Goal: Transaction & Acquisition: Purchase product/service

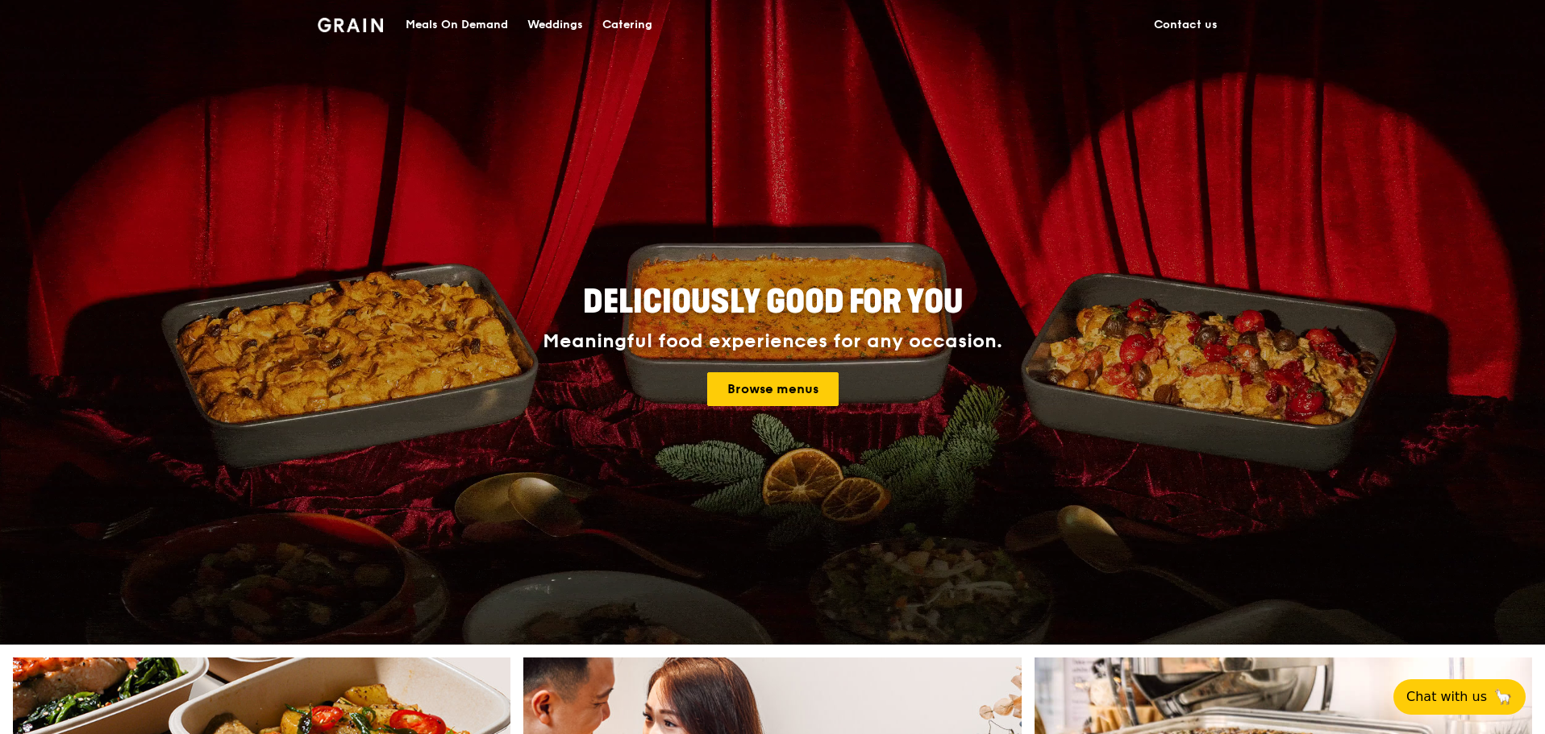
click at [454, 21] on div "Meals On Demand" at bounding box center [457, 25] width 102 height 48
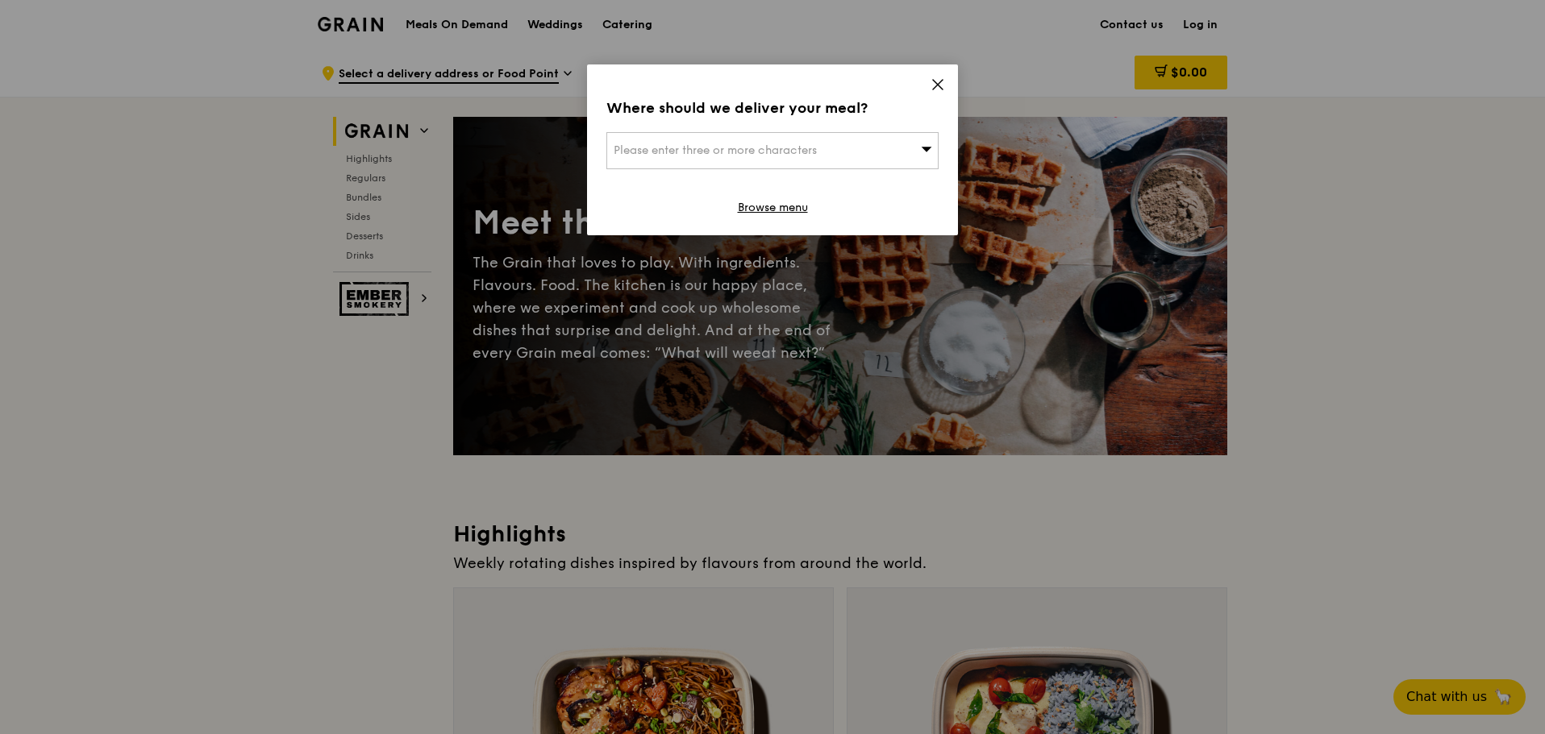
click at [813, 146] on span "Please enter three or more characters" at bounding box center [715, 151] width 203 height 14
click at [802, 152] on input "search" at bounding box center [772, 150] width 331 height 35
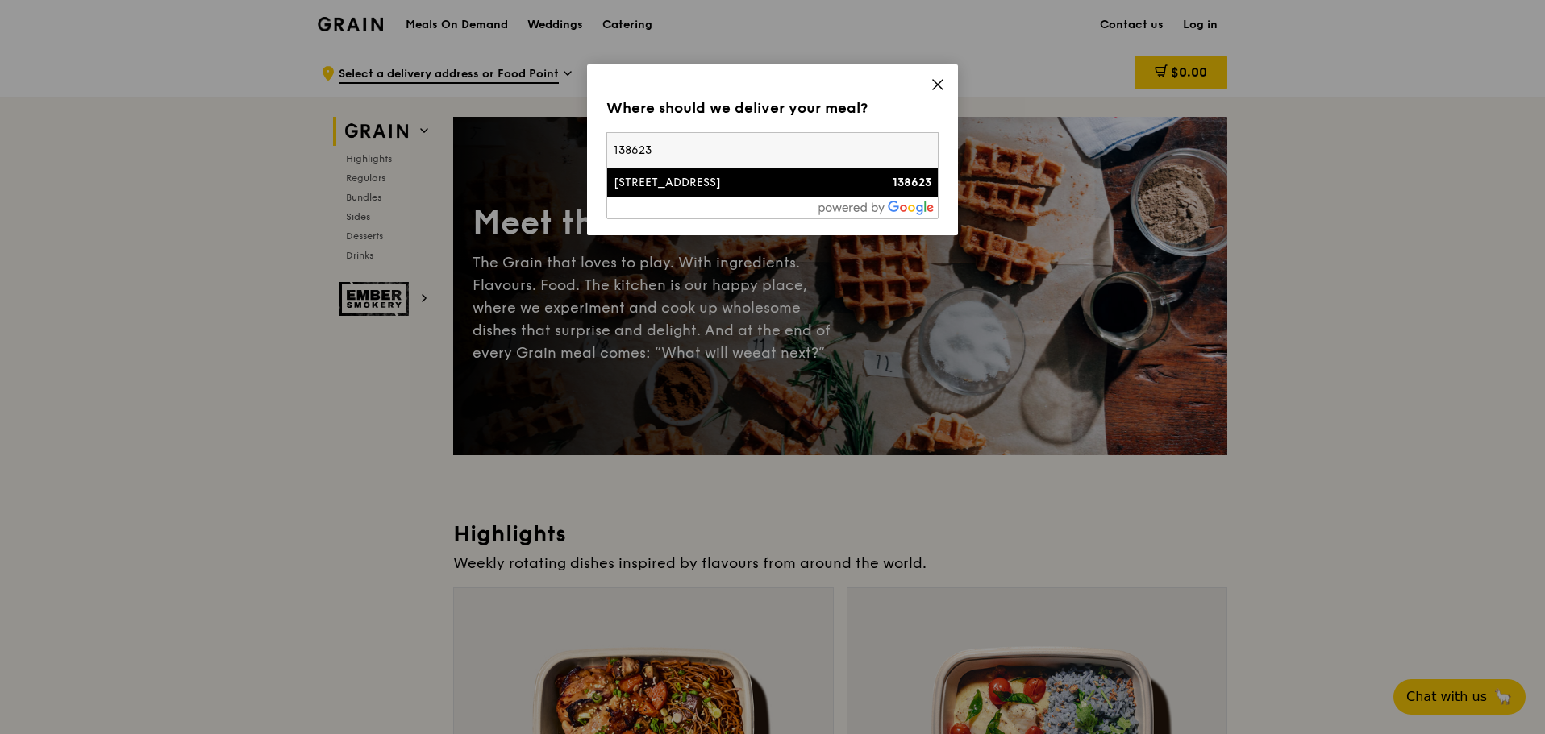
type input "138623"
click at [754, 182] on div "3 Biopolis Drive" at bounding box center [733, 183] width 239 height 16
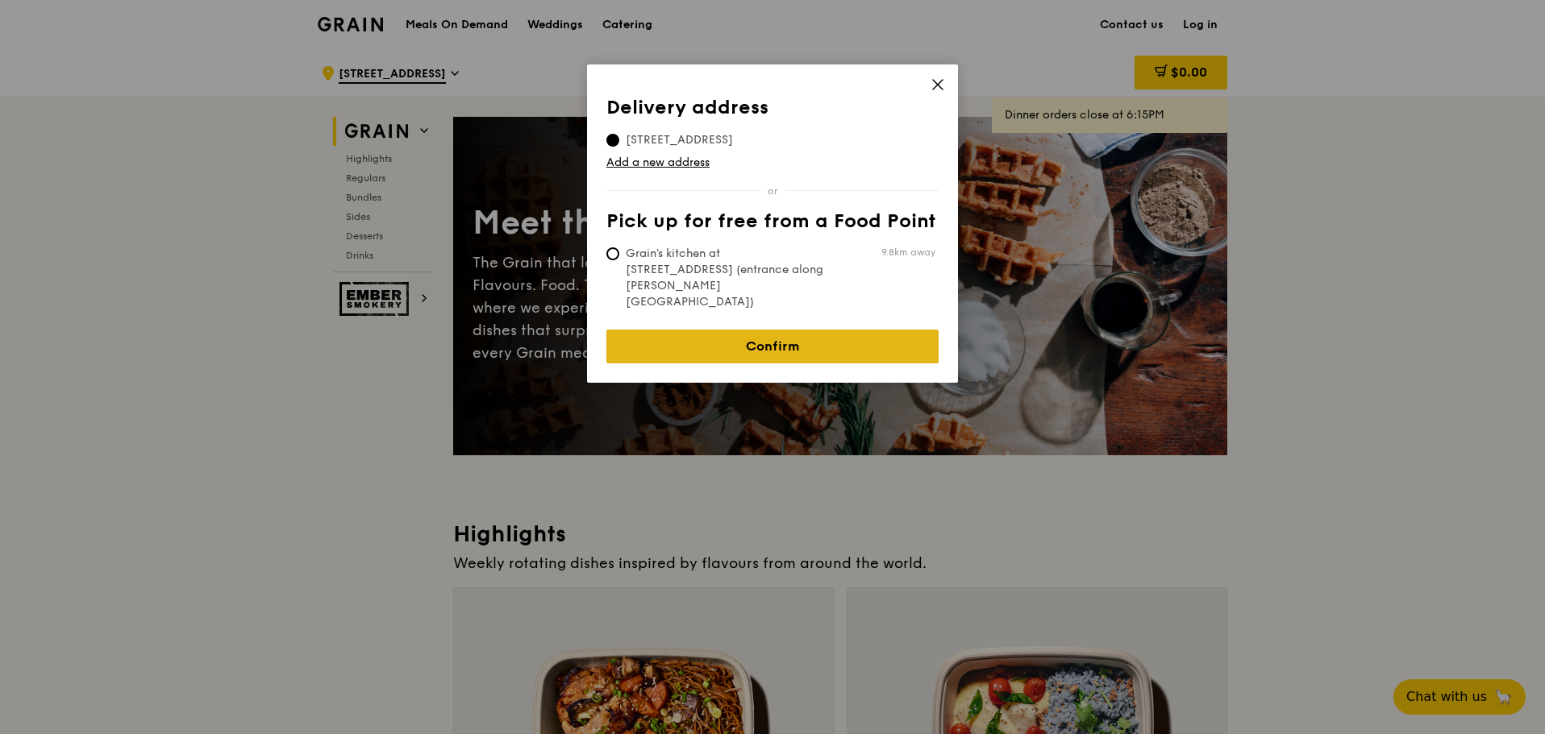
click at [726, 330] on link "Confirm" at bounding box center [772, 347] width 332 height 34
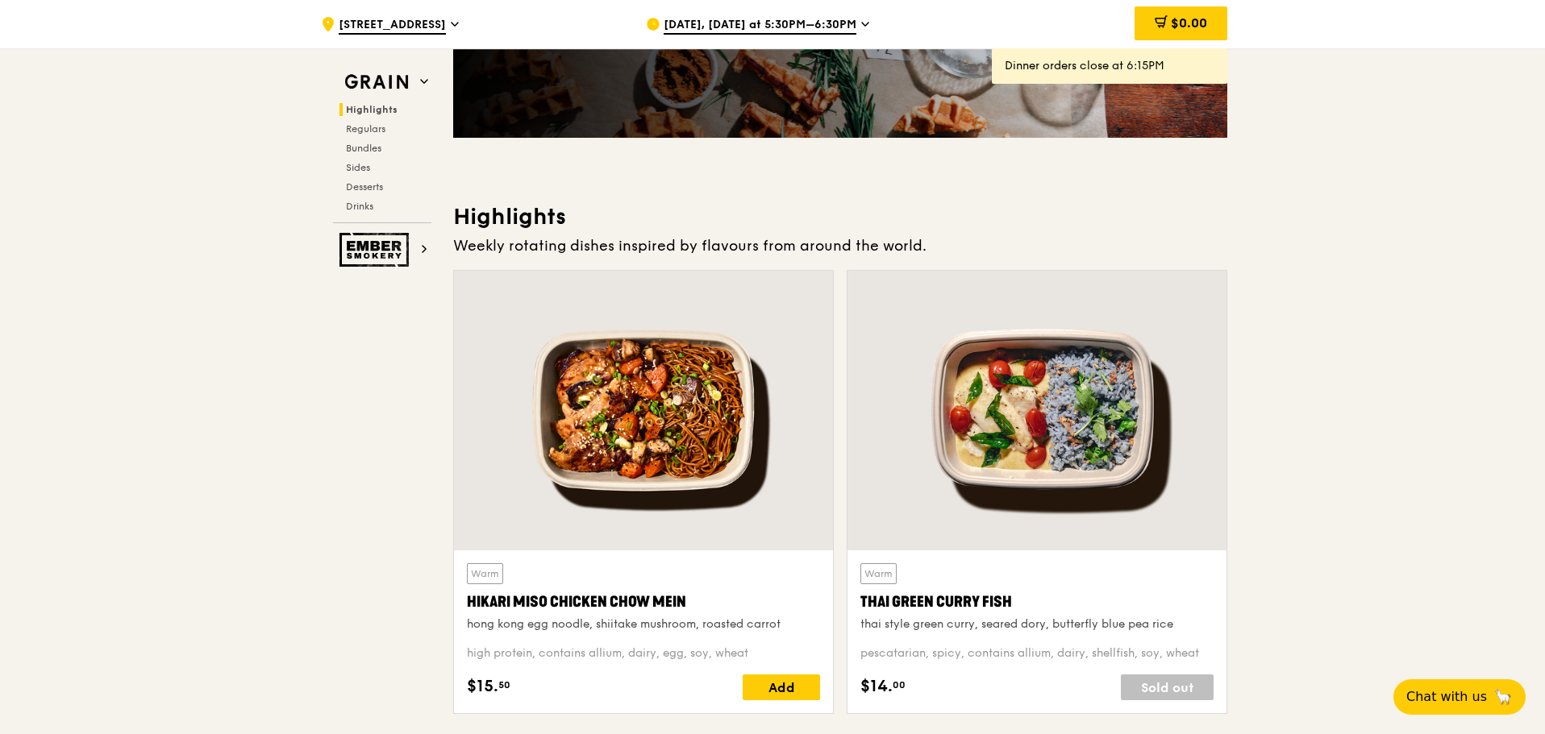
scroll to position [242, 0]
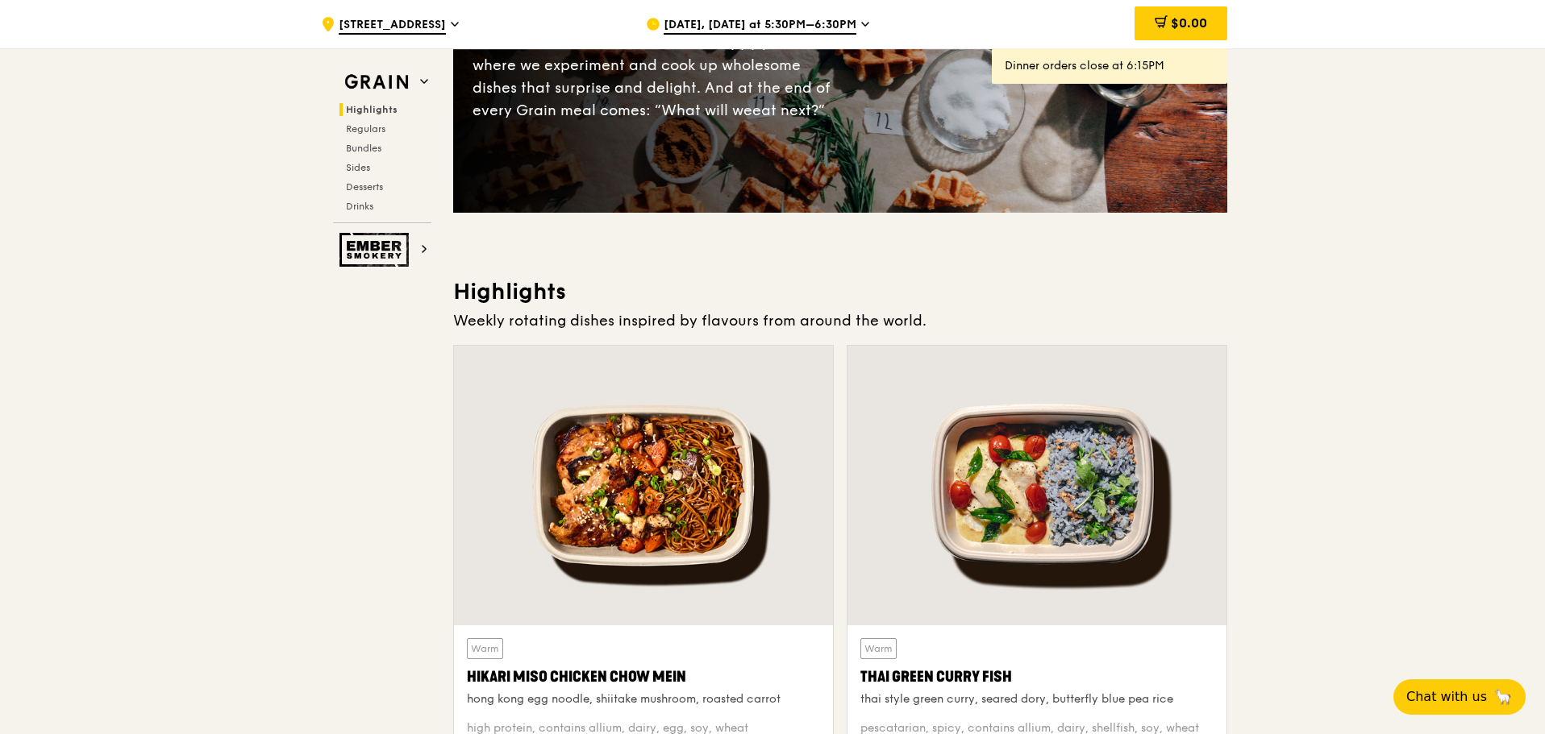
click at [827, 24] on span "Aug 19, Today at 5:30PM–6:30PM" at bounding box center [760, 26] width 193 height 18
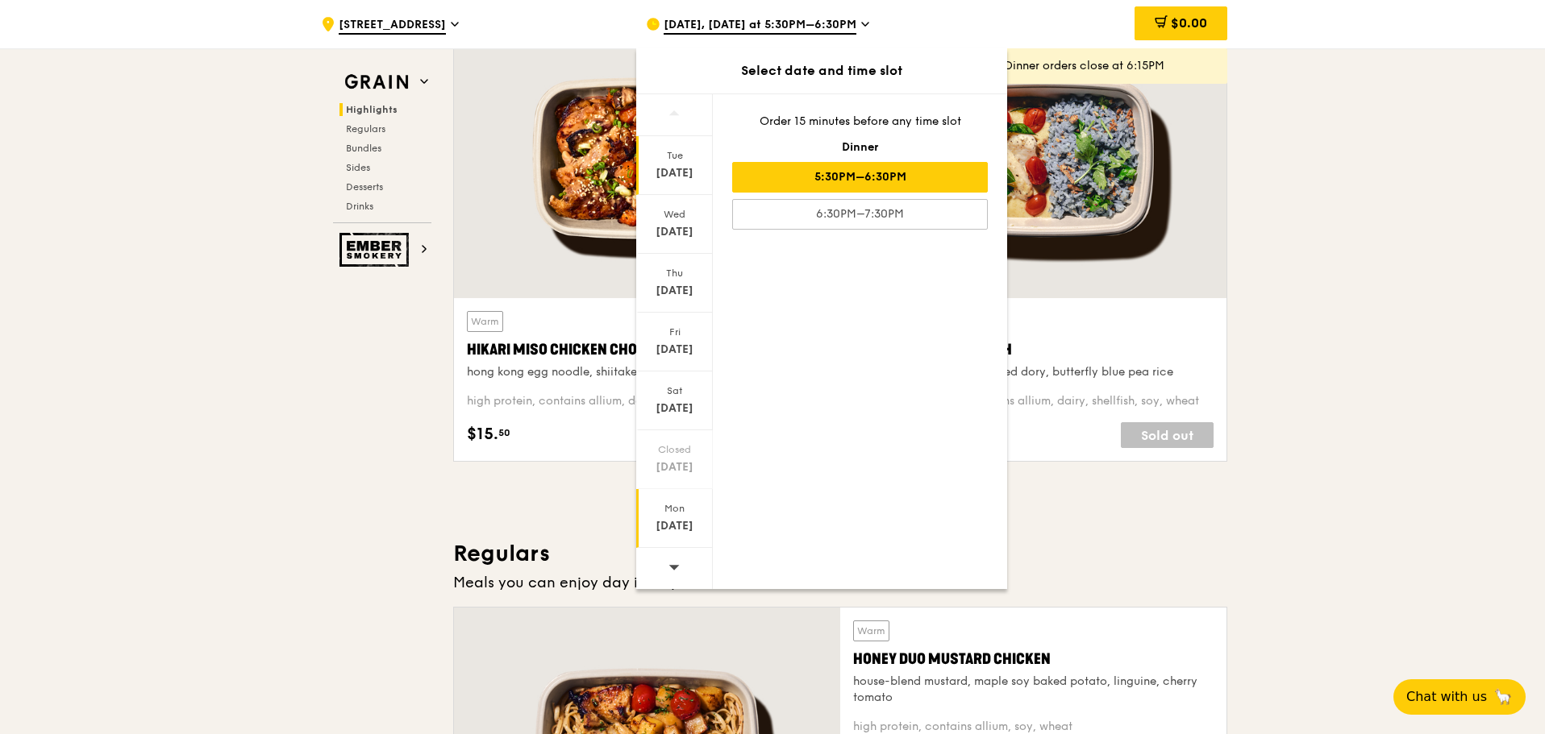
scroll to position [645, 0]
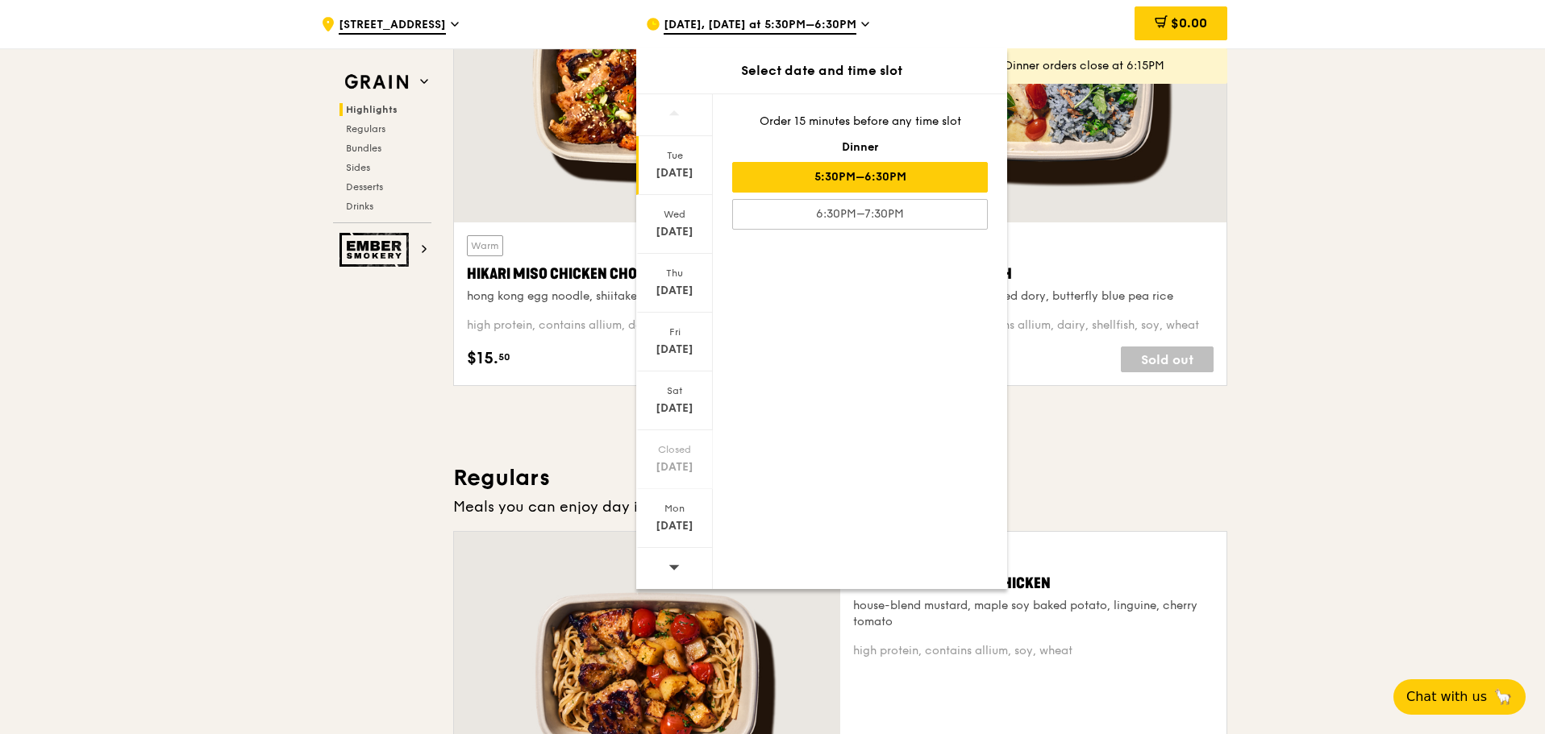
click at [672, 568] on icon at bounding box center [673, 567] width 11 height 12
click at [674, 568] on icon at bounding box center [674, 567] width 10 height 5
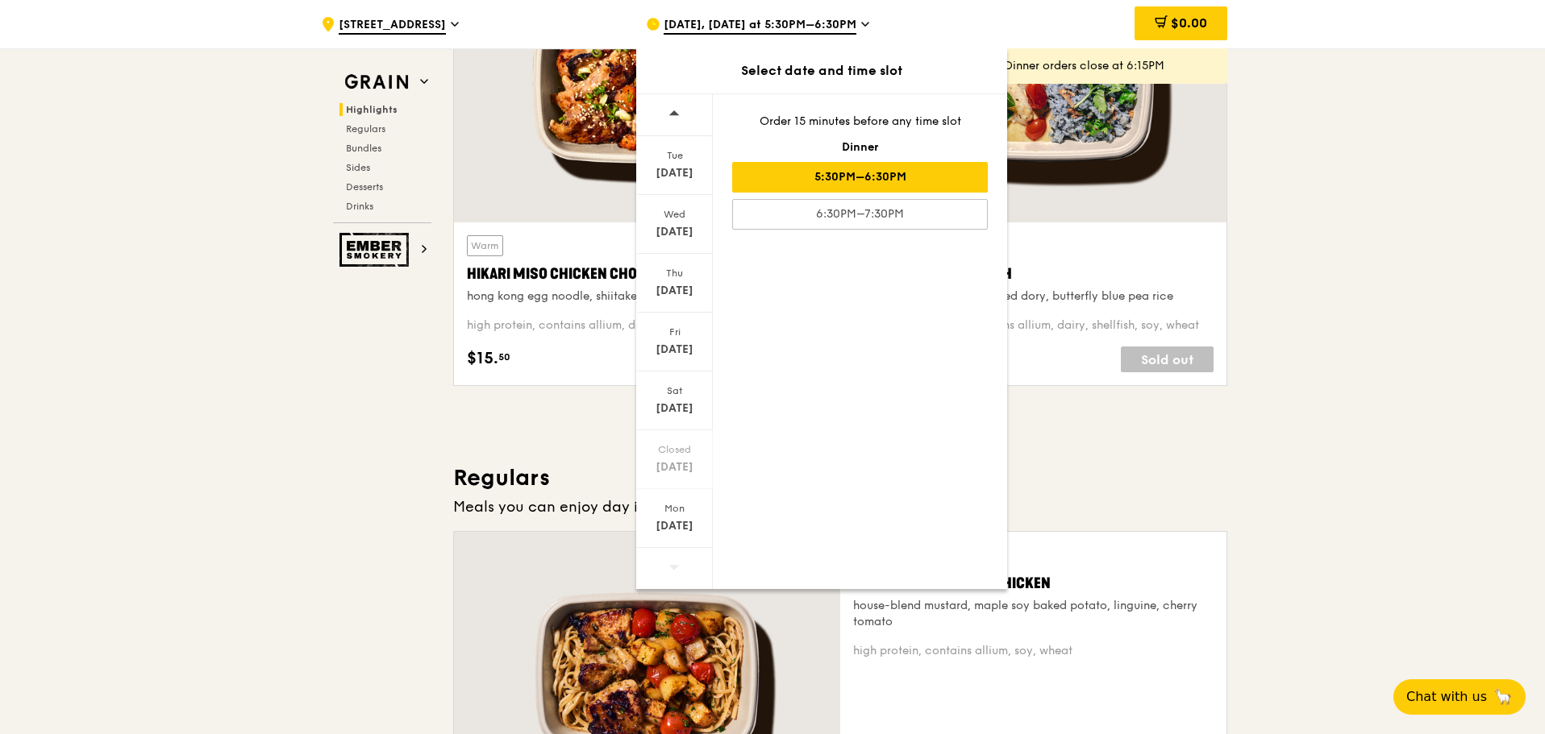
click at [669, 560] on span at bounding box center [673, 567] width 11 height 38
click at [684, 502] on div "Mon" at bounding box center [675, 508] width 72 height 13
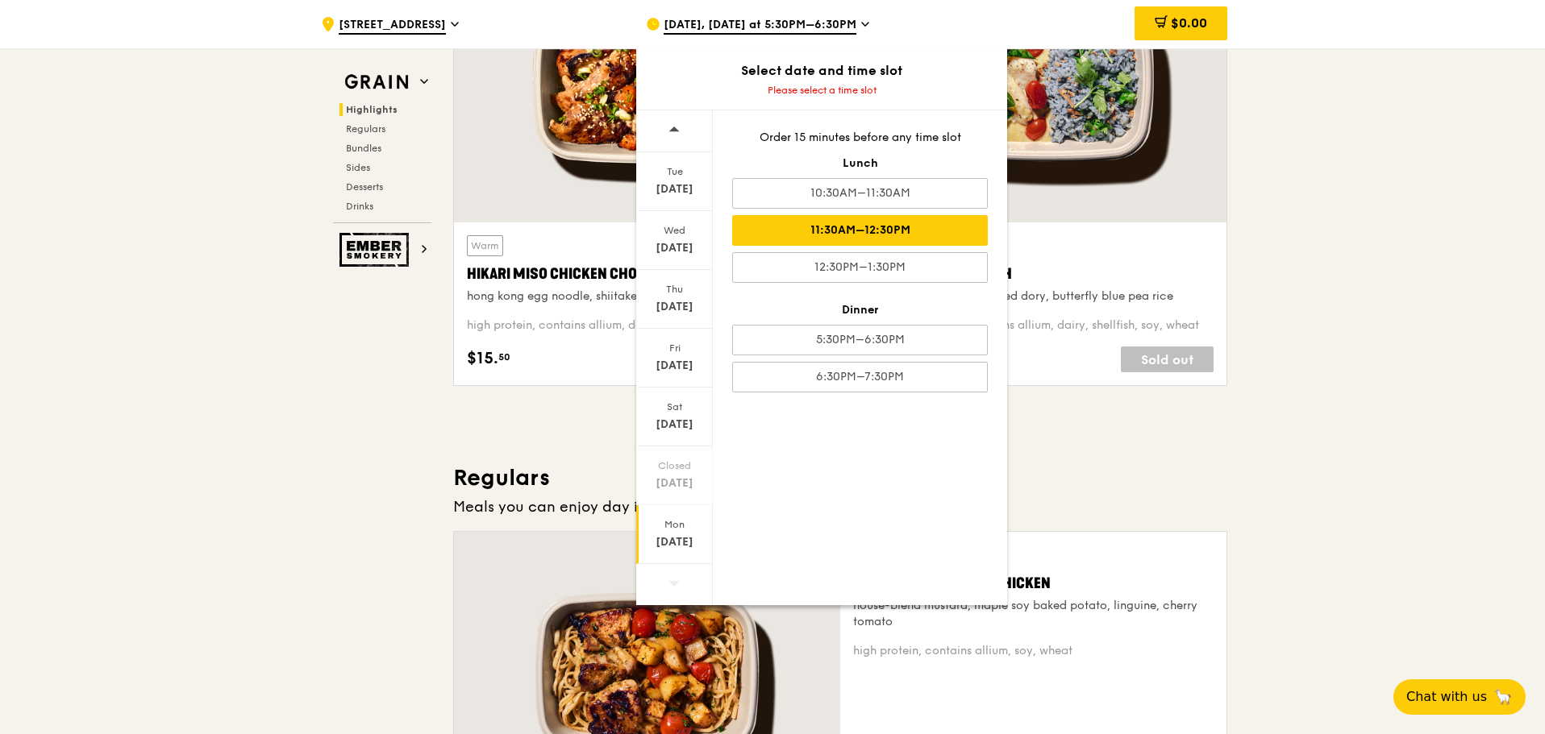
click at [913, 227] on div "11:30AM–12:30PM" at bounding box center [860, 230] width 256 height 31
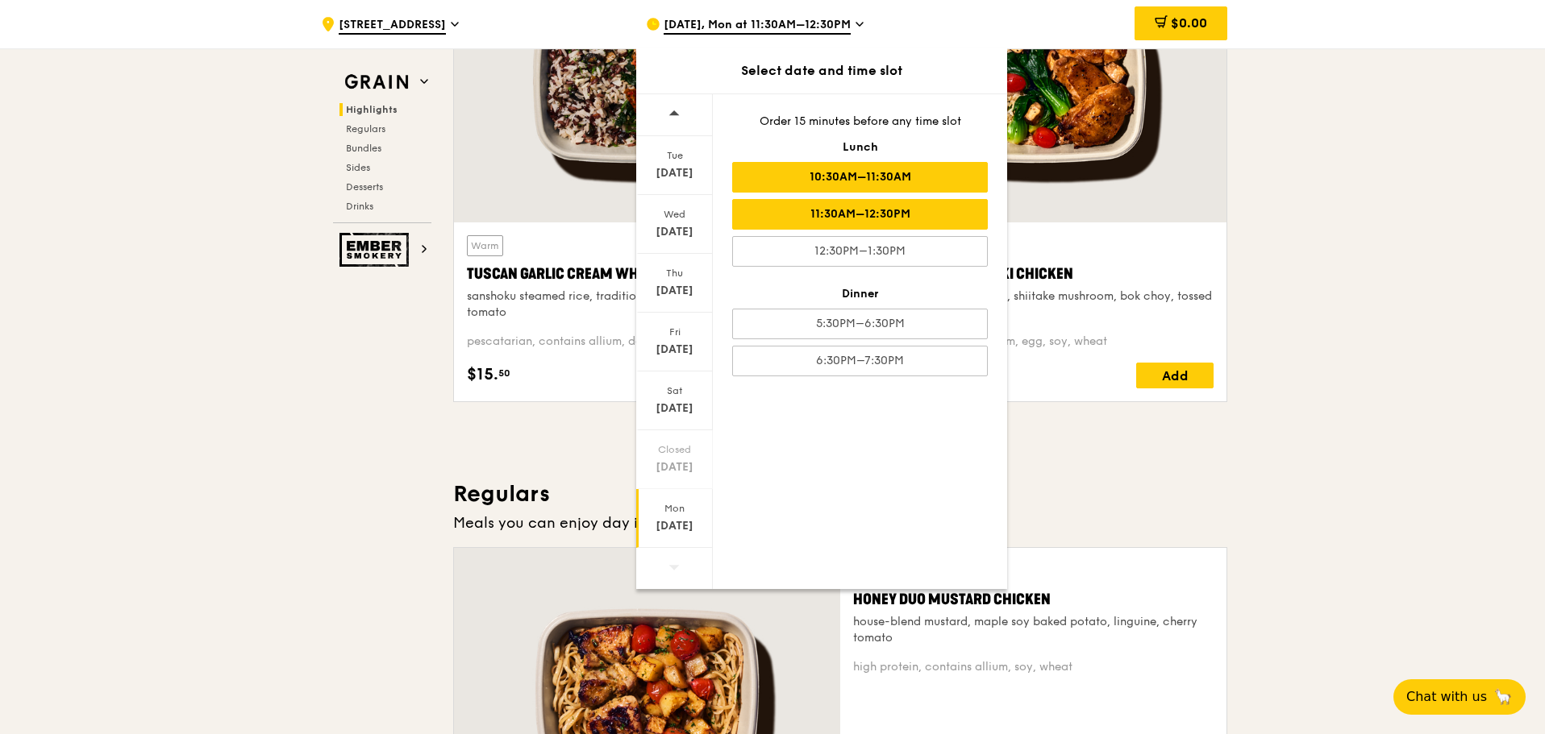
click at [899, 179] on div "10:30AM–11:30AM" at bounding box center [860, 177] width 256 height 31
click at [1154, 505] on h3 "Regulars" at bounding box center [840, 494] width 774 height 29
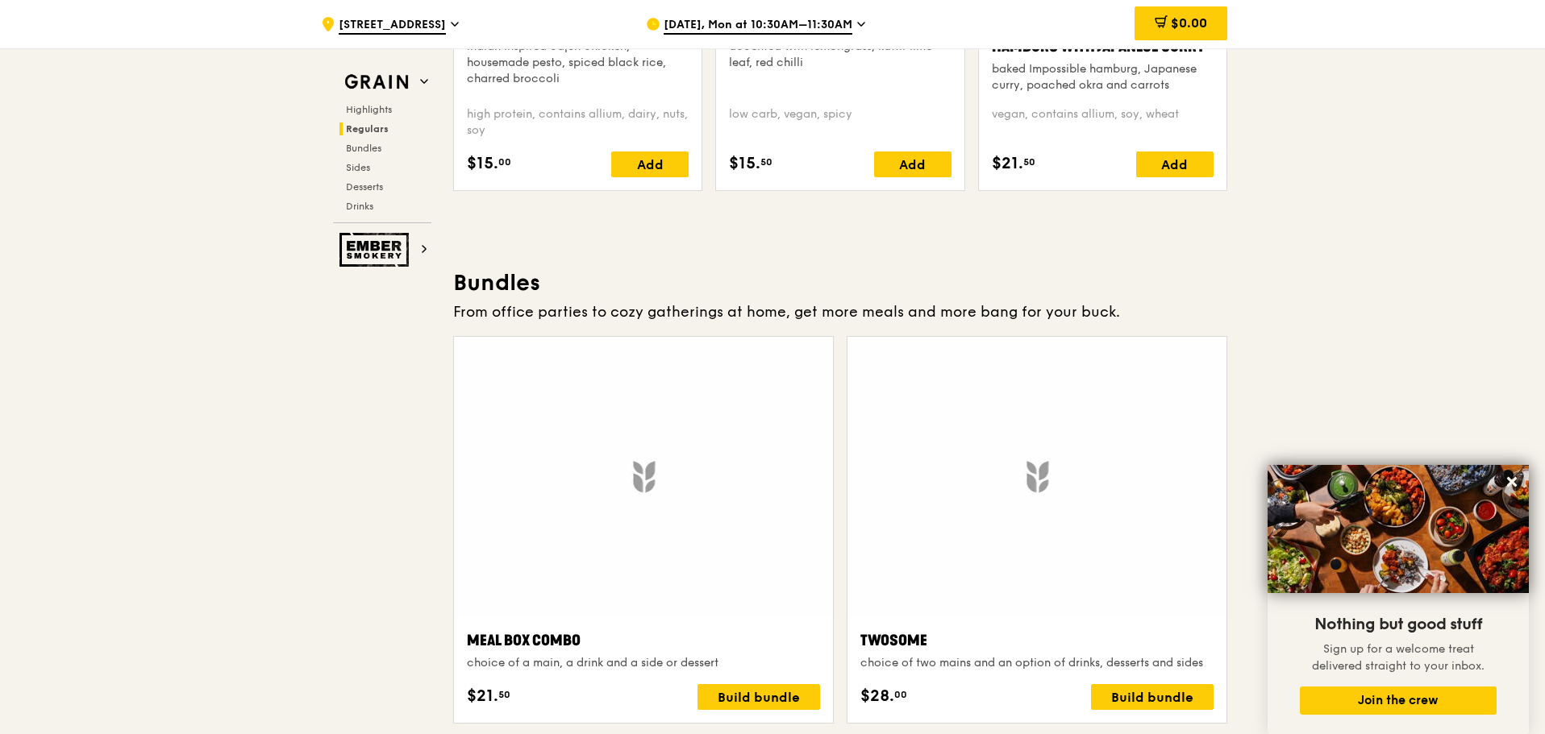
scroll to position [2177, 0]
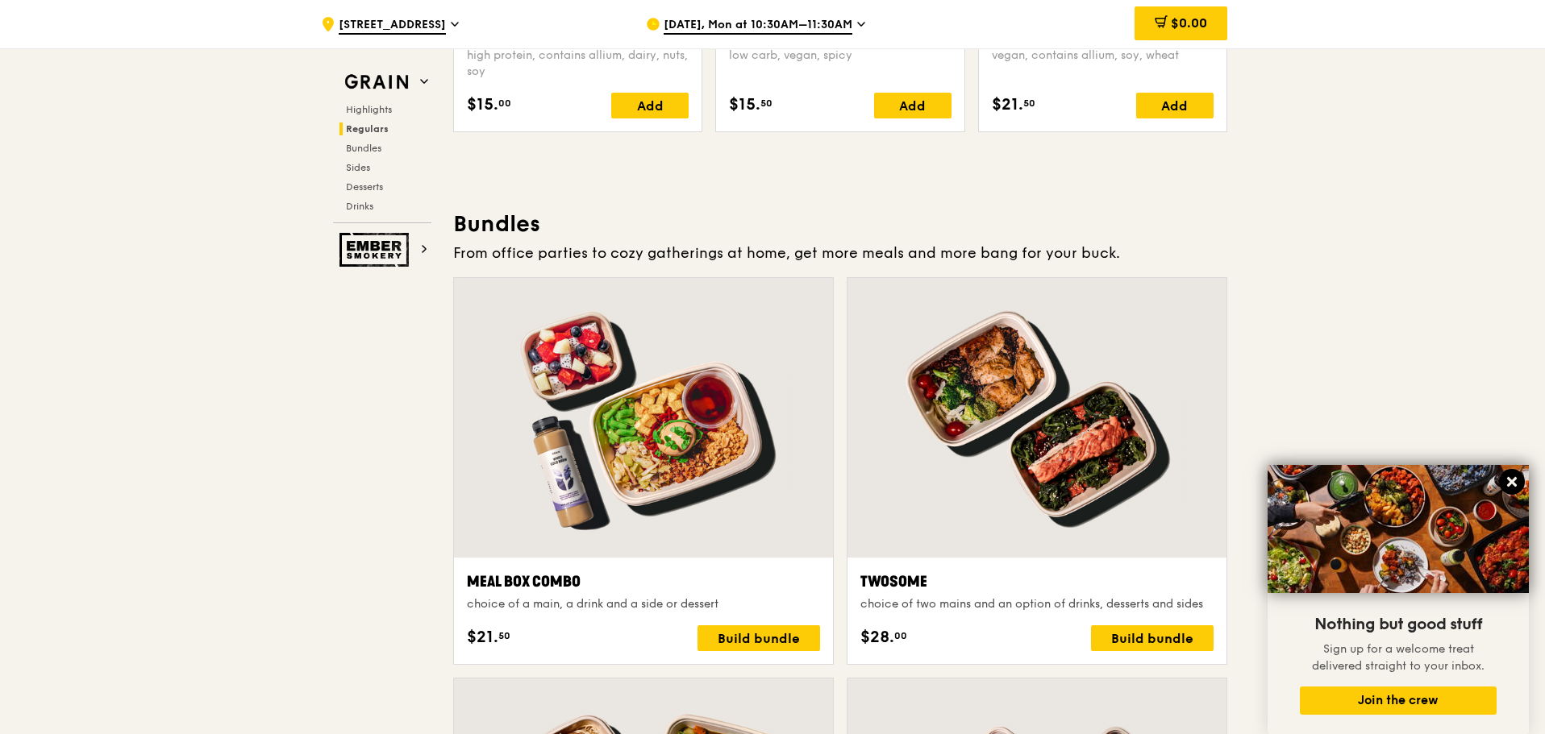
click at [1513, 481] on icon at bounding box center [1512, 482] width 10 height 10
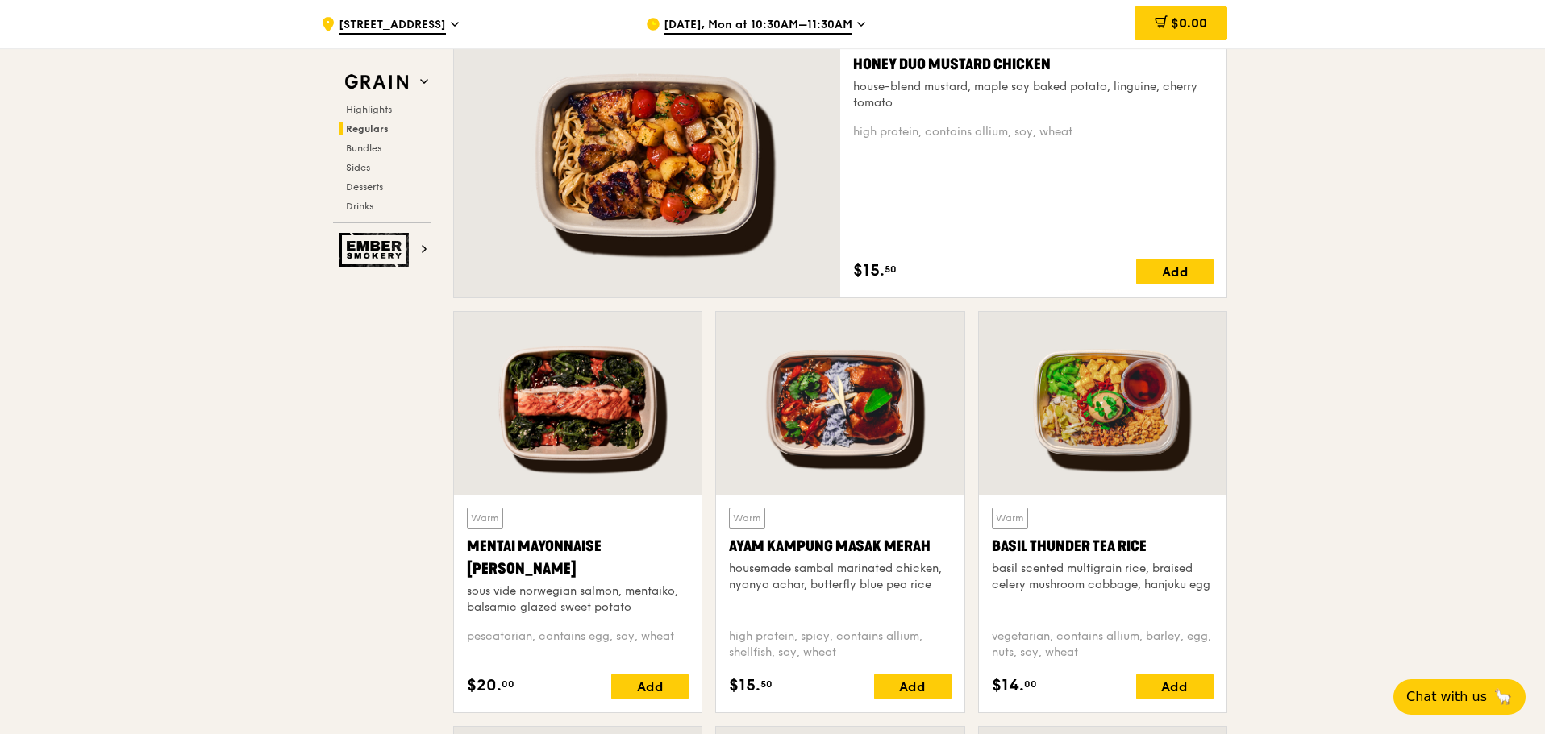
scroll to position [1209, 0]
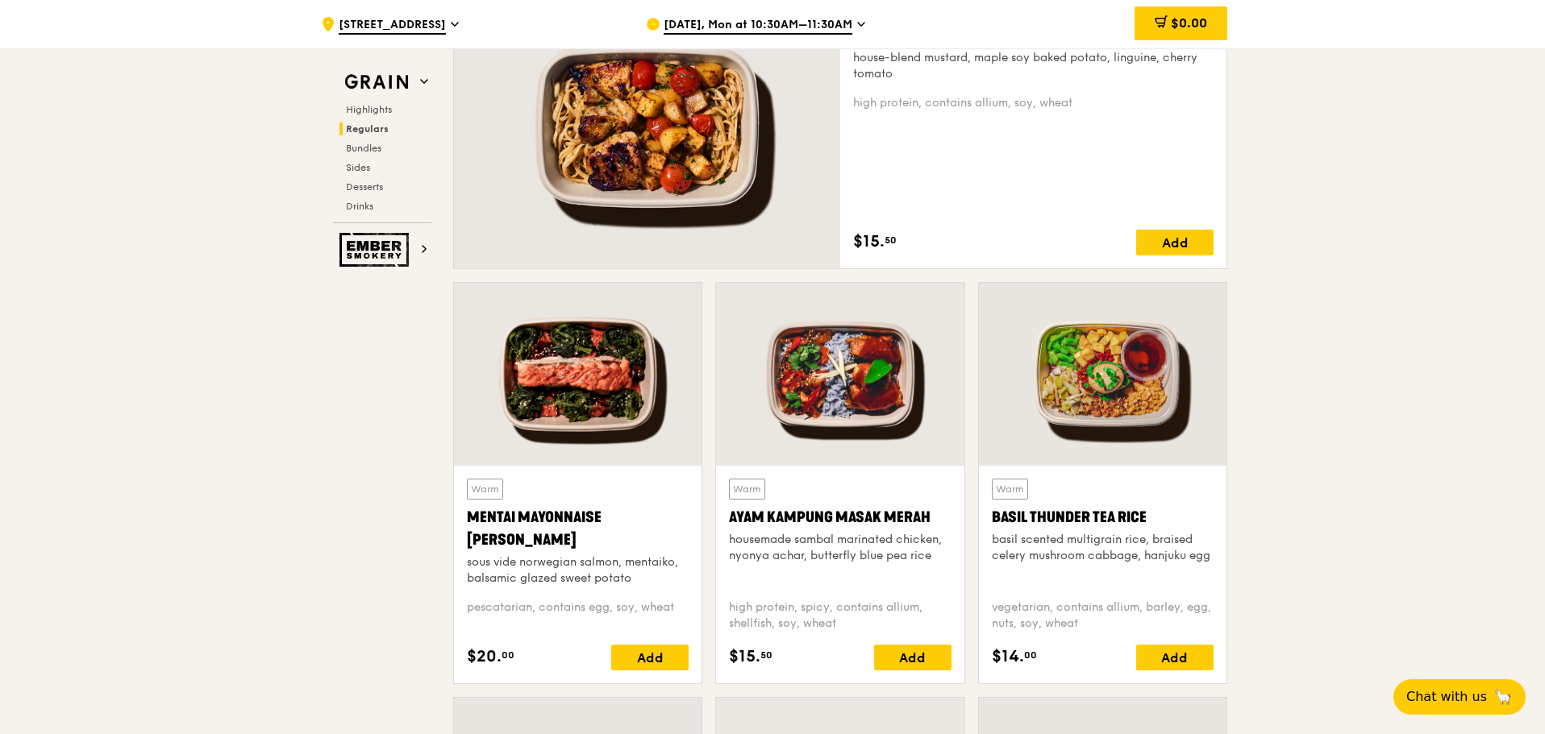
click at [643, 442] on div at bounding box center [578, 374] width 248 height 183
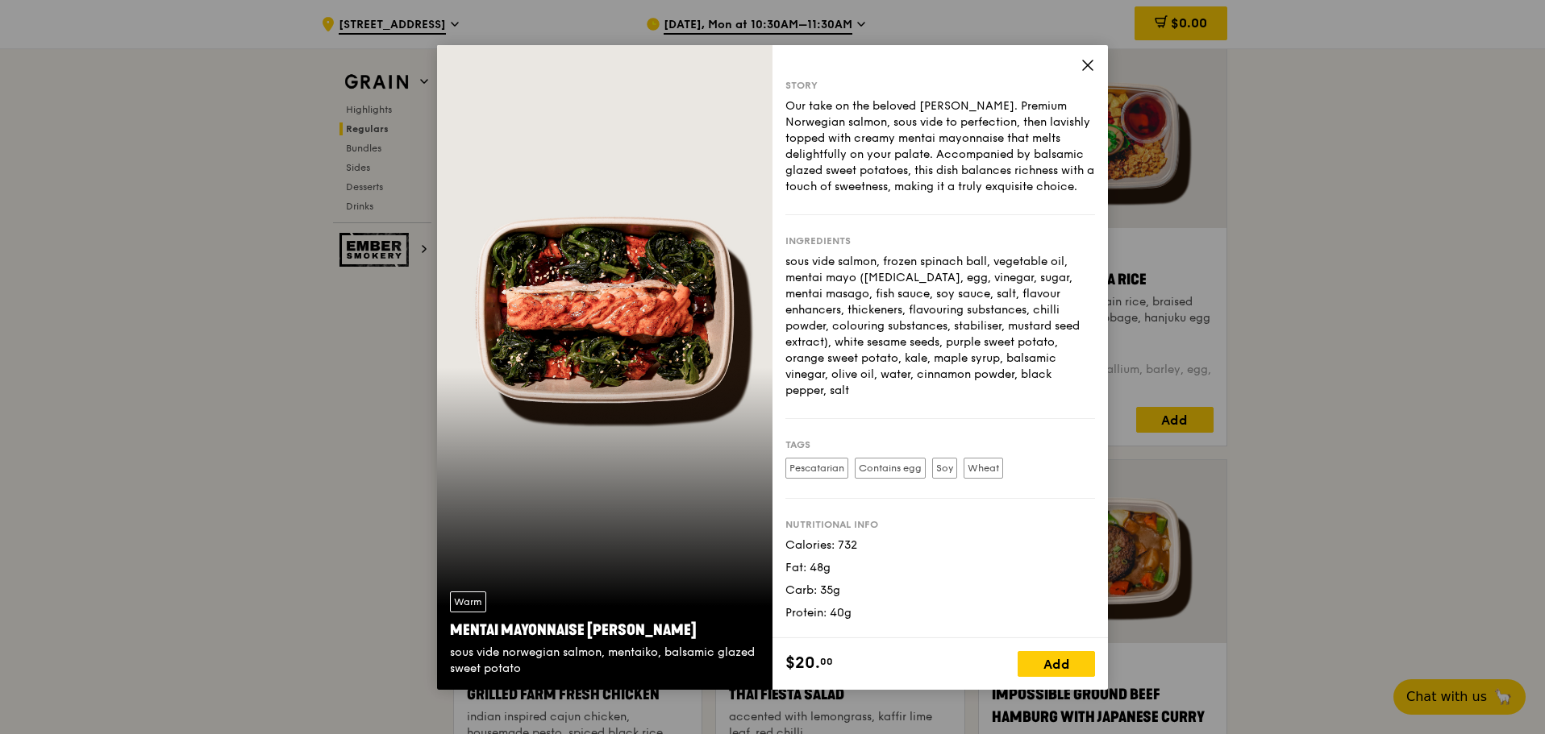
scroll to position [1532, 0]
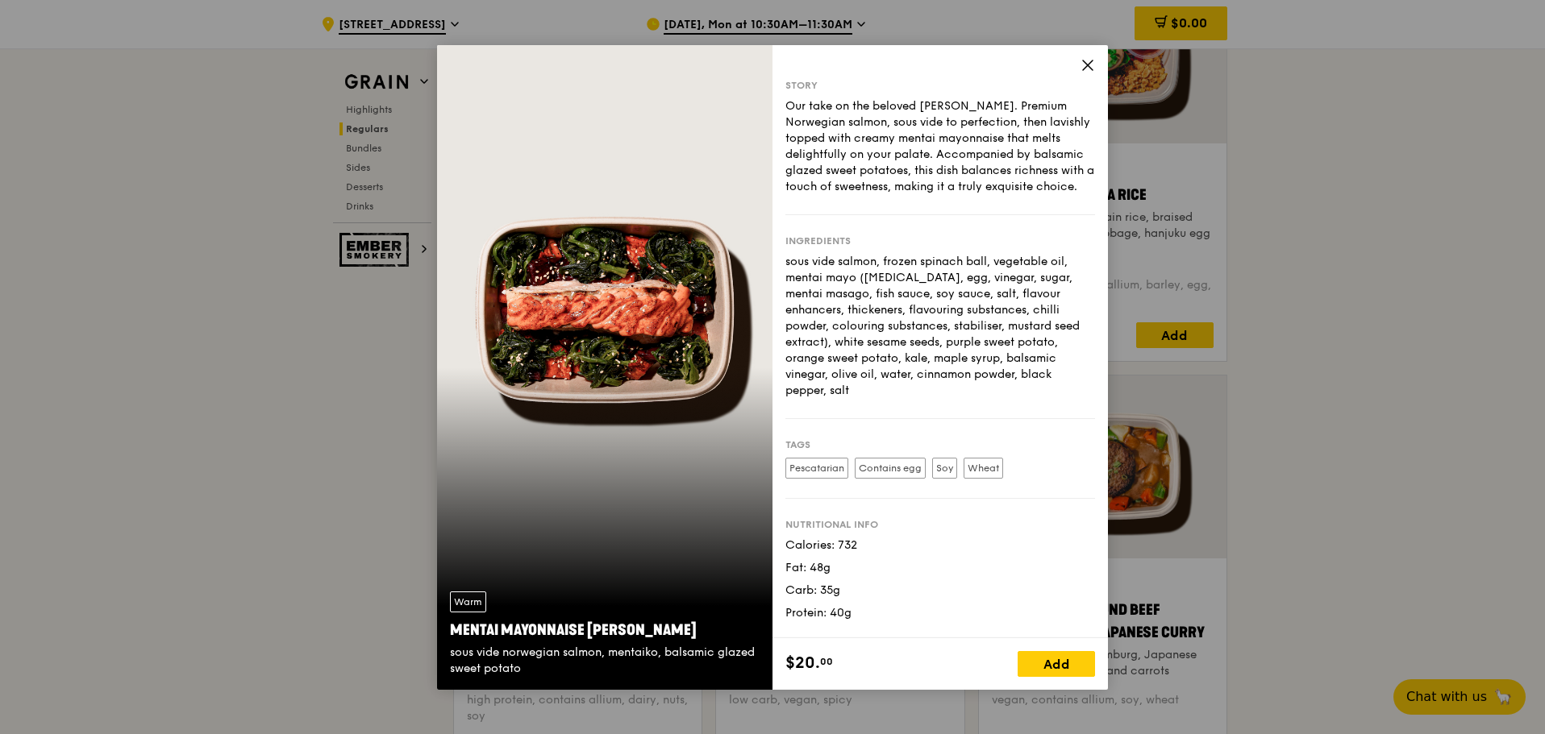
click at [887, 458] on label "Contains egg" at bounding box center [890, 468] width 71 height 21
click at [464, 605] on div "Warm" at bounding box center [468, 602] width 36 height 21
click at [905, 147] on div "Our take on the beloved mentaiko salmon. Premium Norwegian salmon, sous vide to…" at bounding box center [940, 146] width 310 height 97
click at [1086, 61] on icon at bounding box center [1087, 65] width 15 height 15
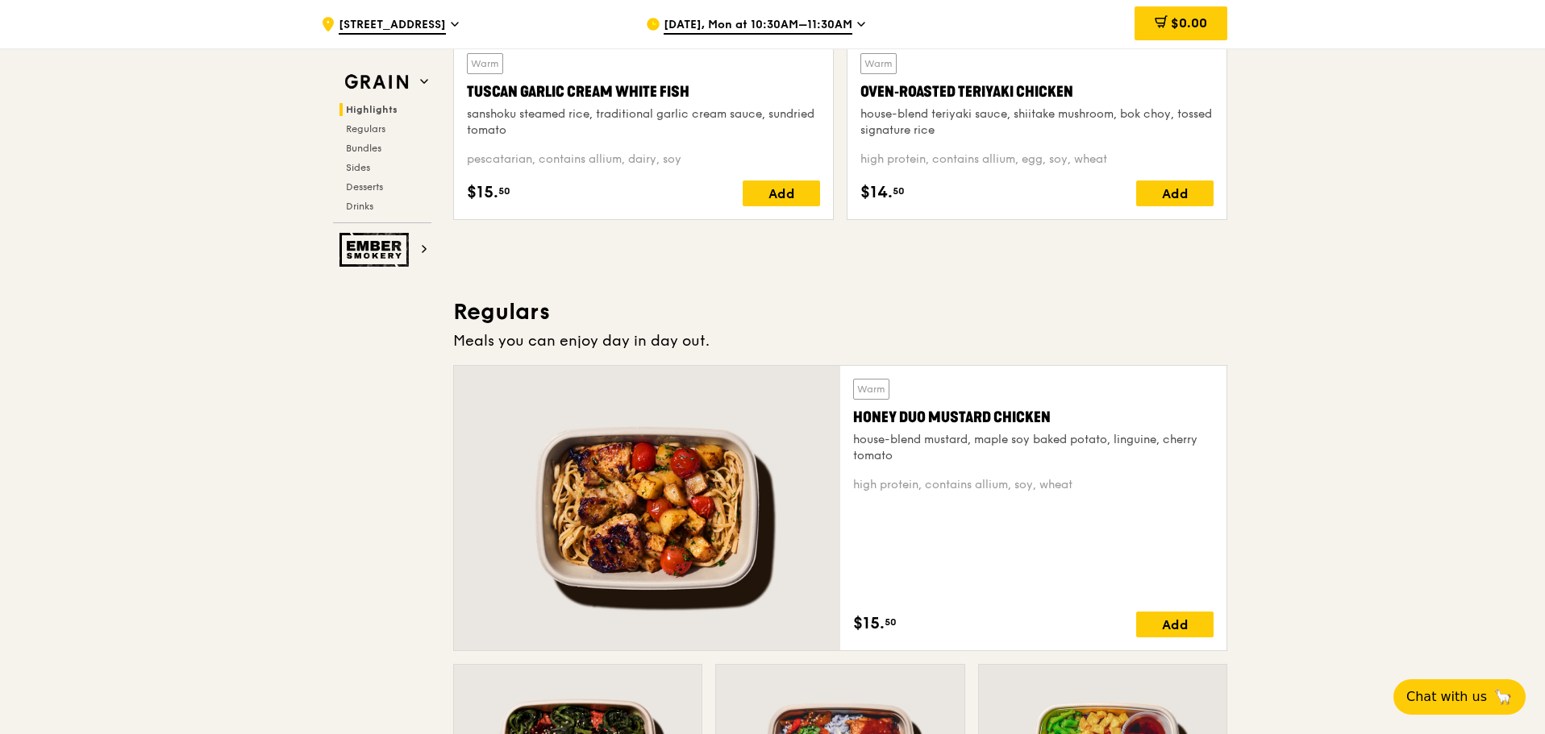
scroll to position [806, 0]
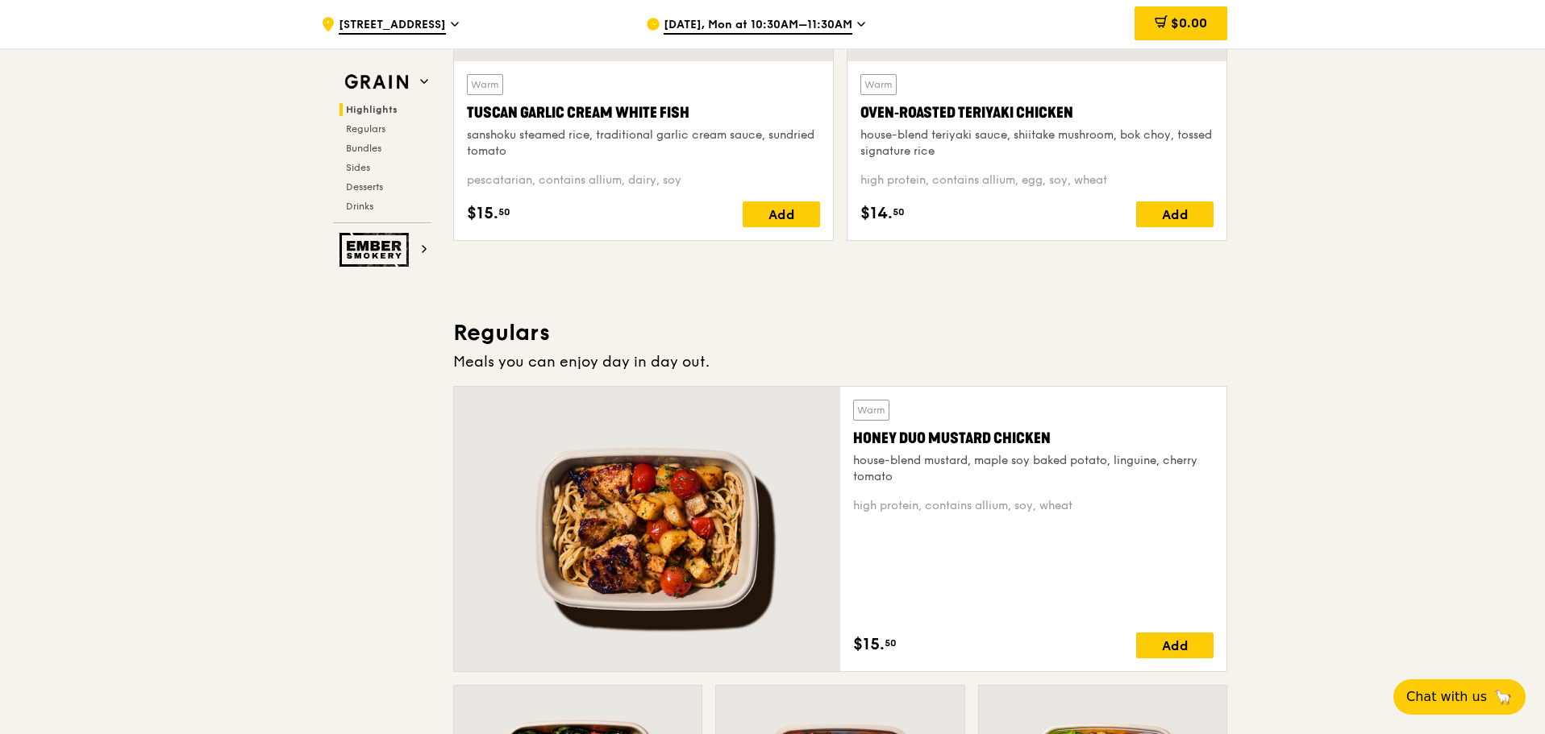
click at [494, 85] on div "Warm" at bounding box center [485, 84] width 36 height 21
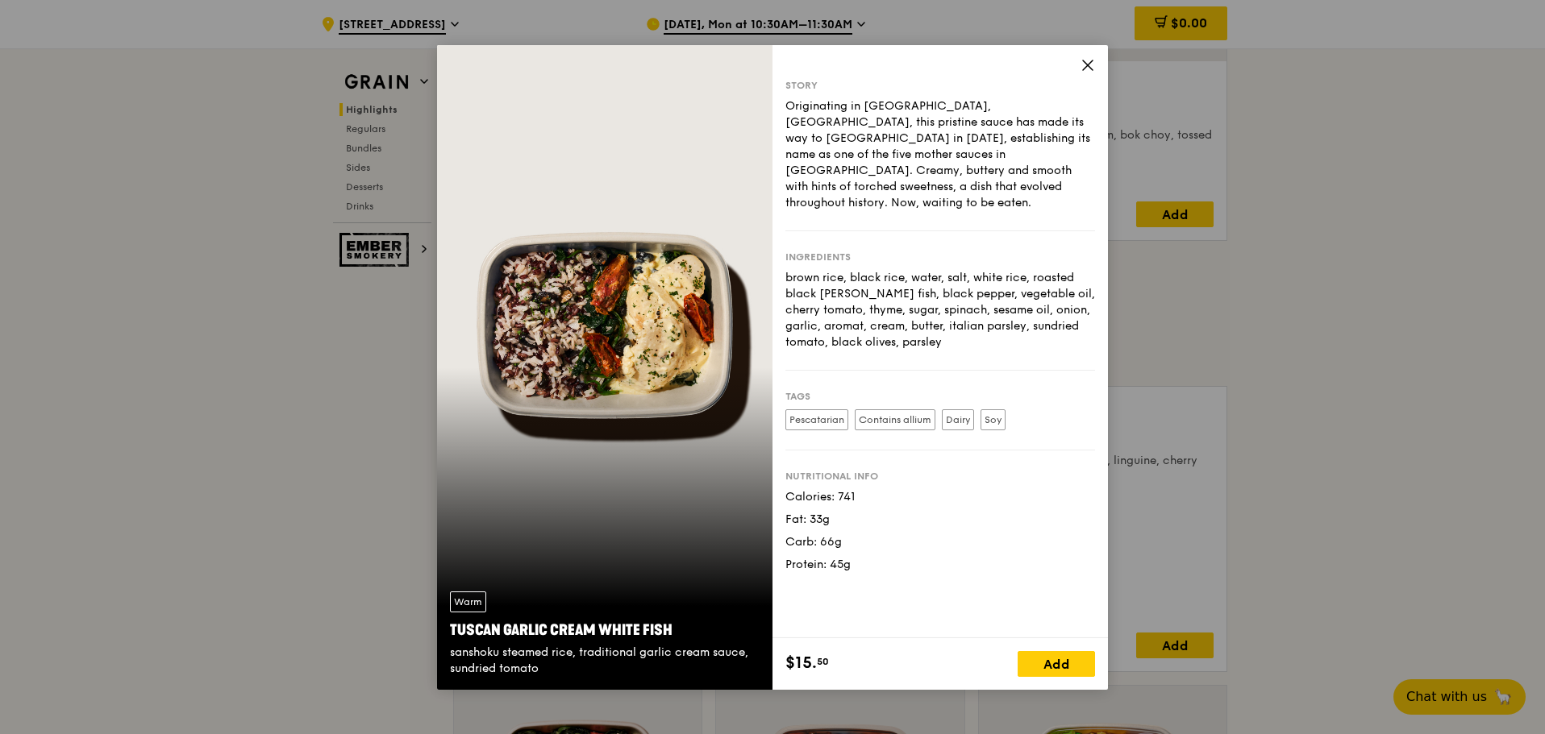
click at [1085, 61] on icon at bounding box center [1087, 65] width 15 height 15
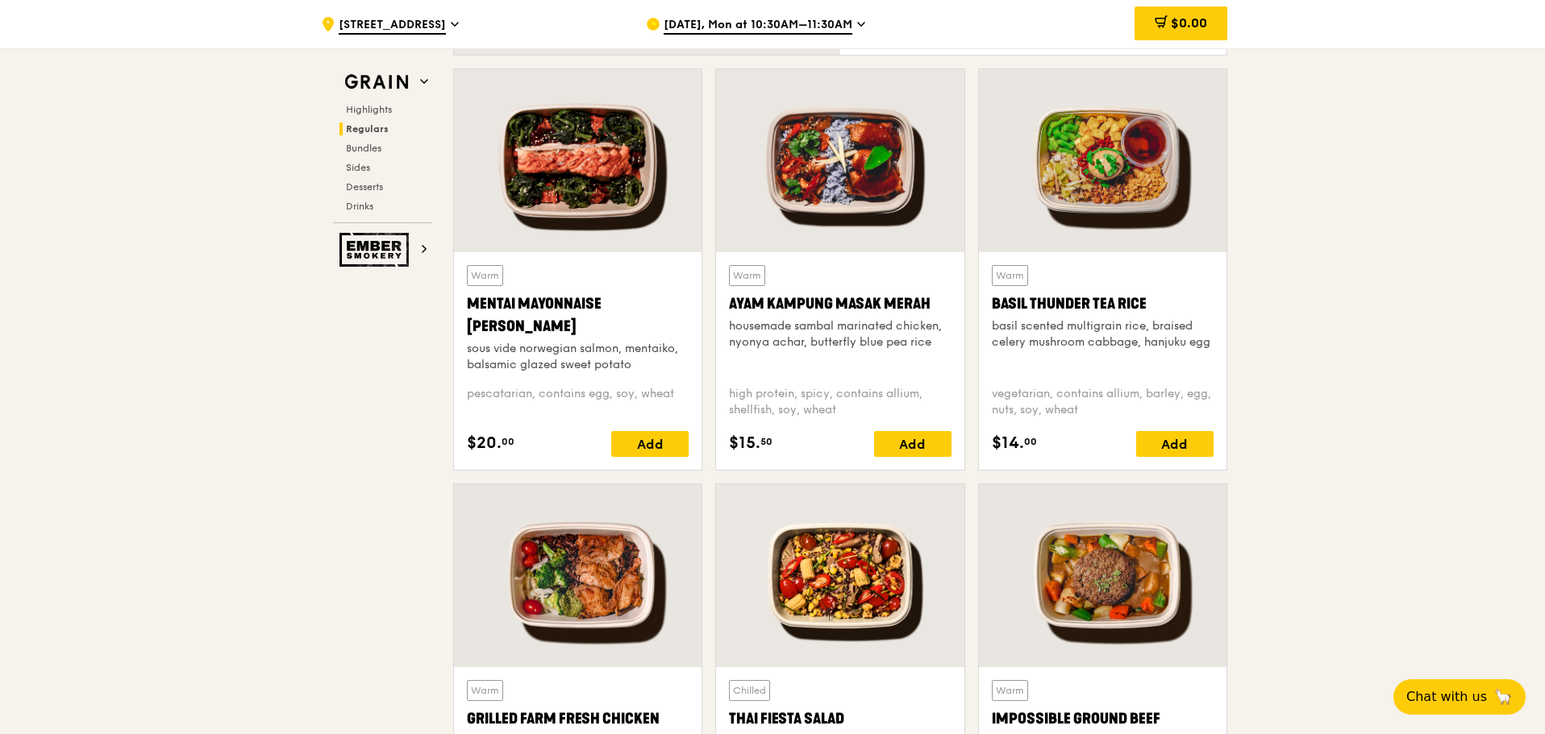
scroll to position [1451, 0]
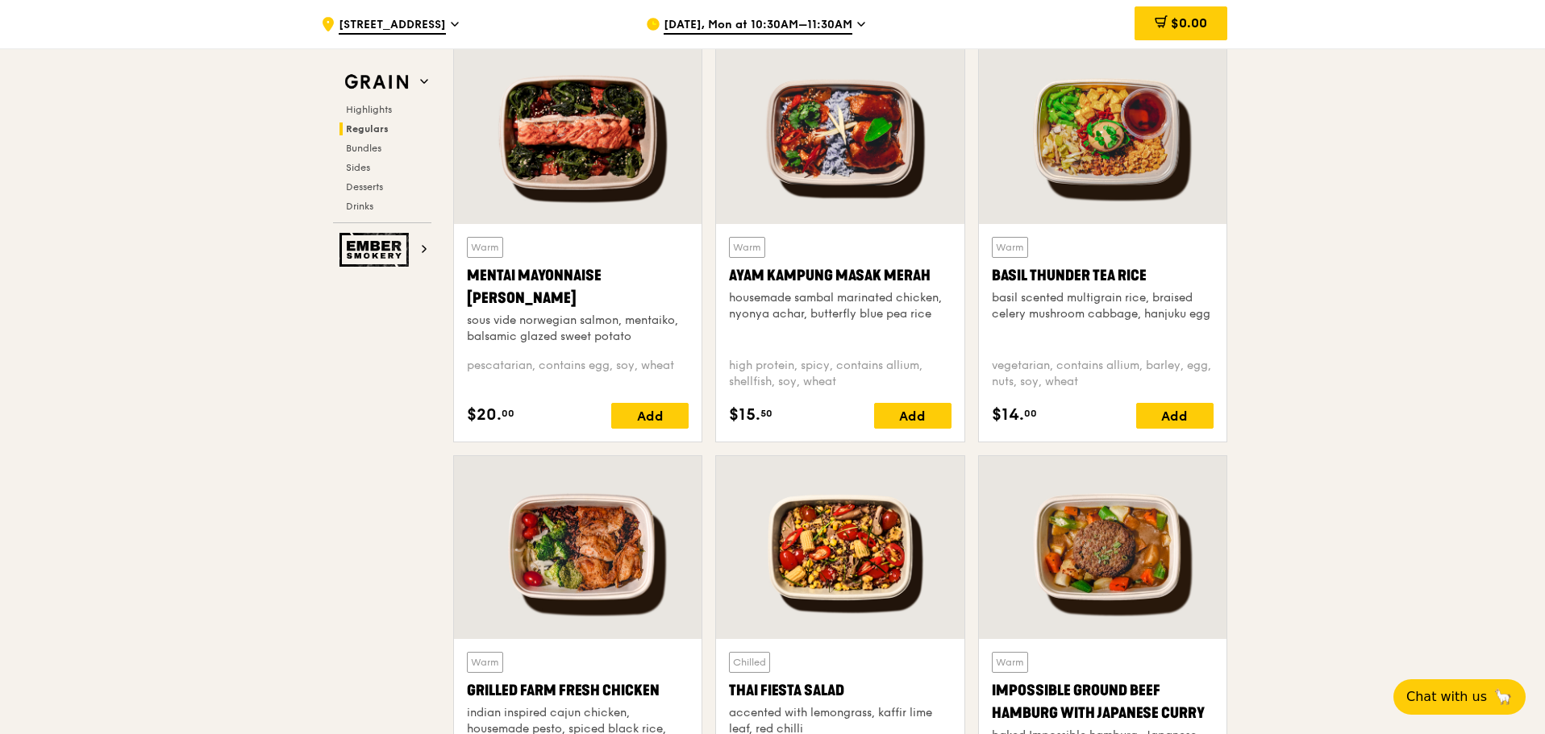
click at [1008, 239] on div "Warm" at bounding box center [1010, 247] width 36 height 21
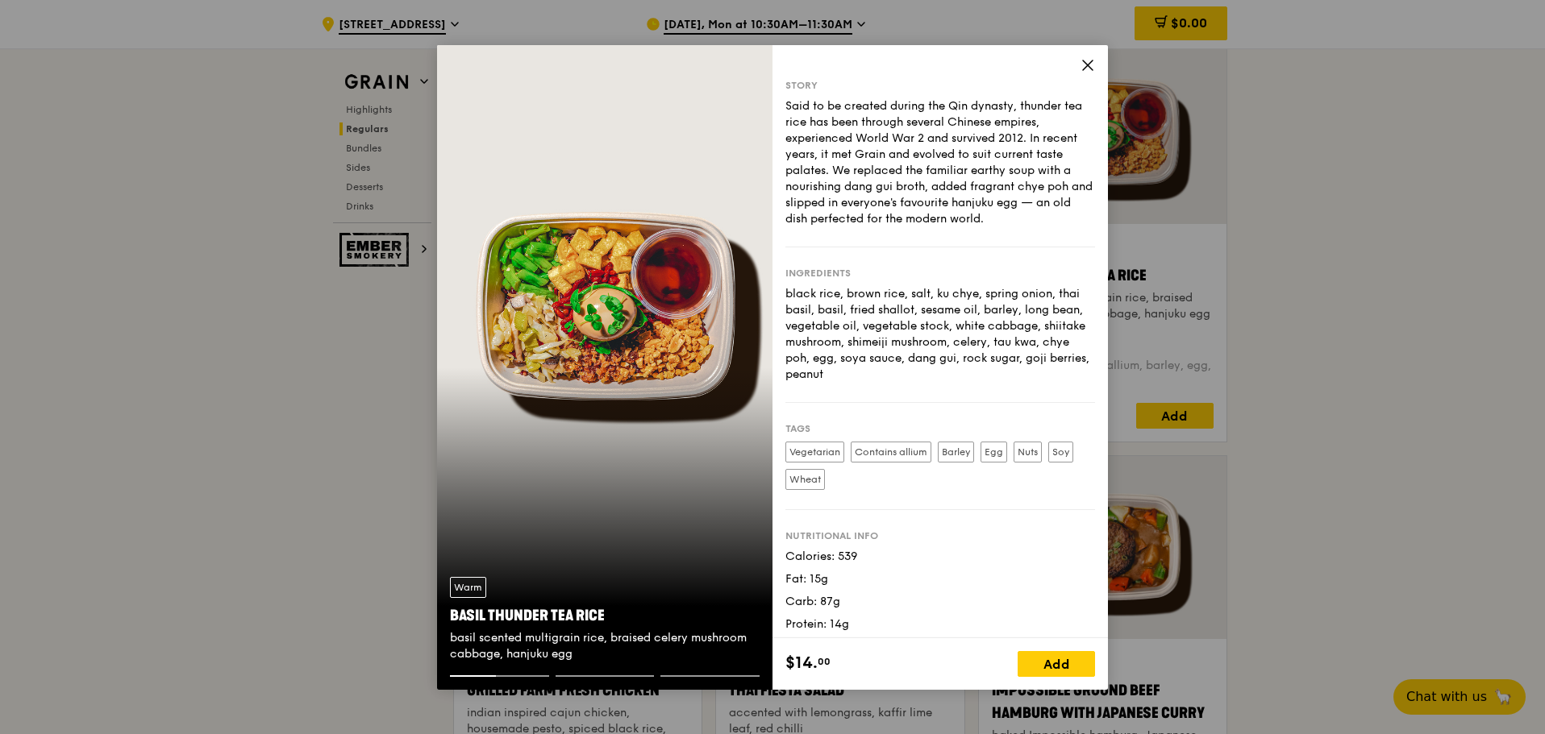
click at [1074, 68] on div "Story Said to be created during the Qin dynasty, thunder tea rice has been thro…" at bounding box center [939, 341] width 335 height 593
click at [1084, 59] on icon at bounding box center [1087, 65] width 15 height 15
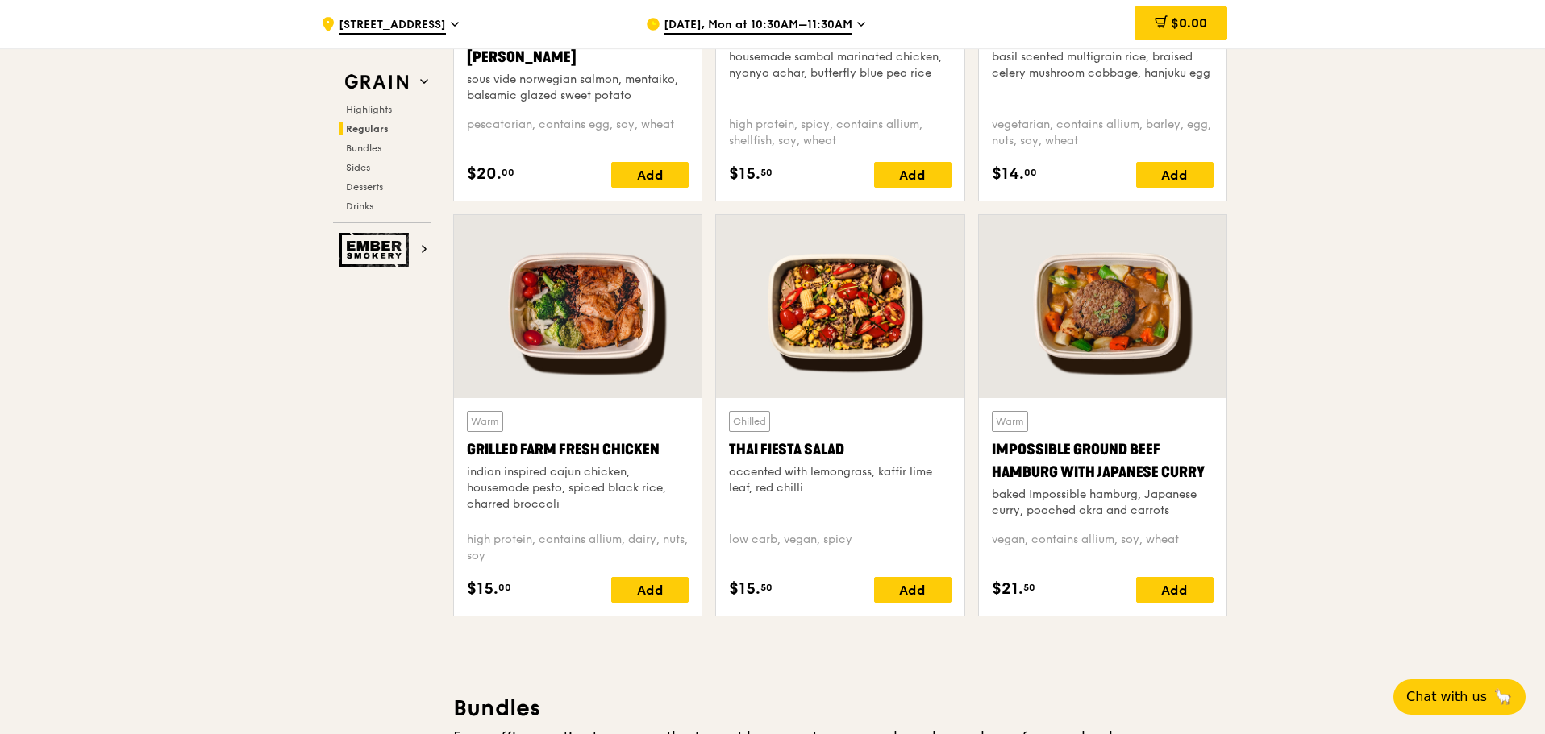
scroll to position [1693, 0]
click at [1006, 418] on div "Warm" at bounding box center [1010, 420] width 36 height 21
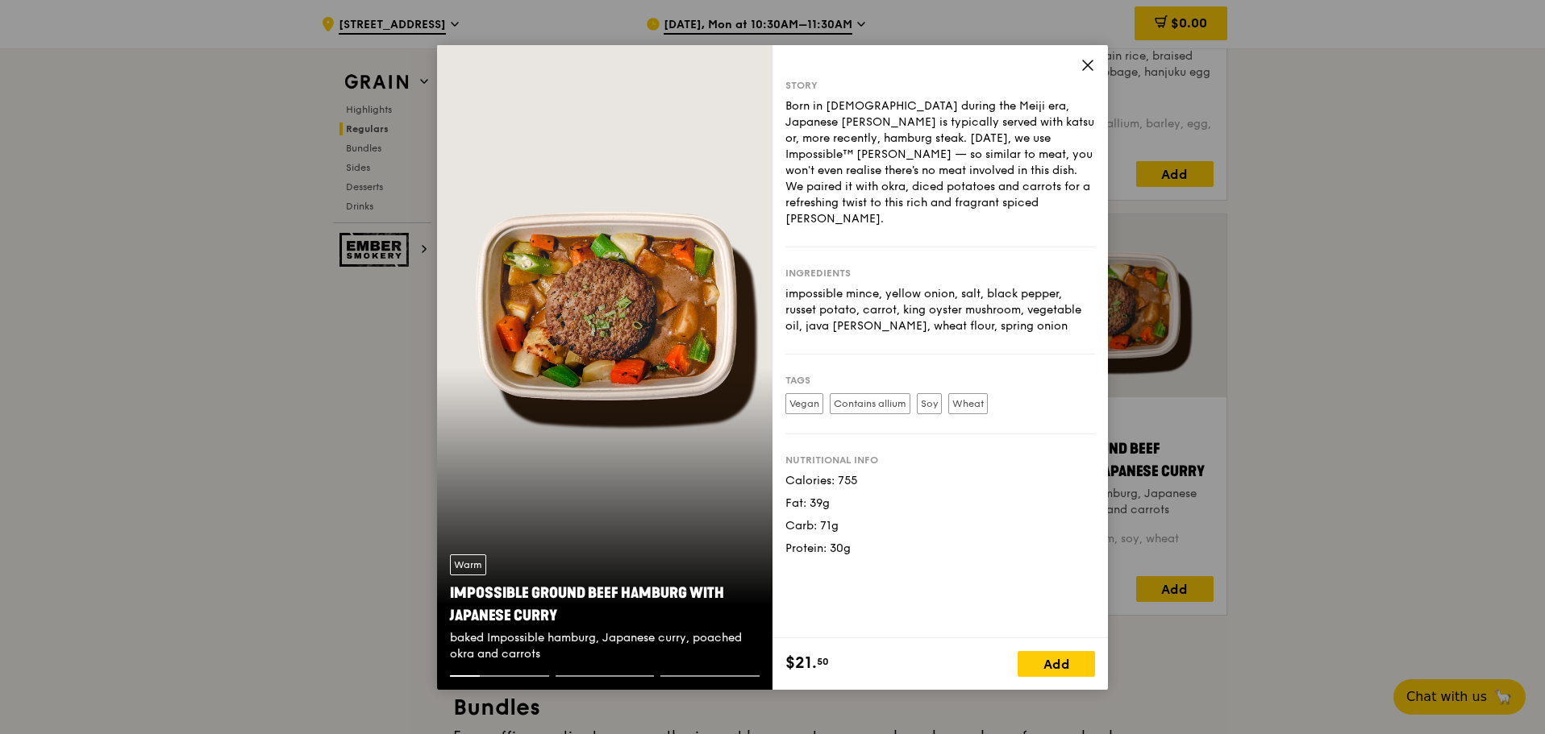
click at [1079, 66] on div "Story Born in Japan during the Meiji era, Japanese curry is typically served wi…" at bounding box center [939, 341] width 335 height 593
click at [1087, 66] on icon at bounding box center [1088, 65] width 10 height 10
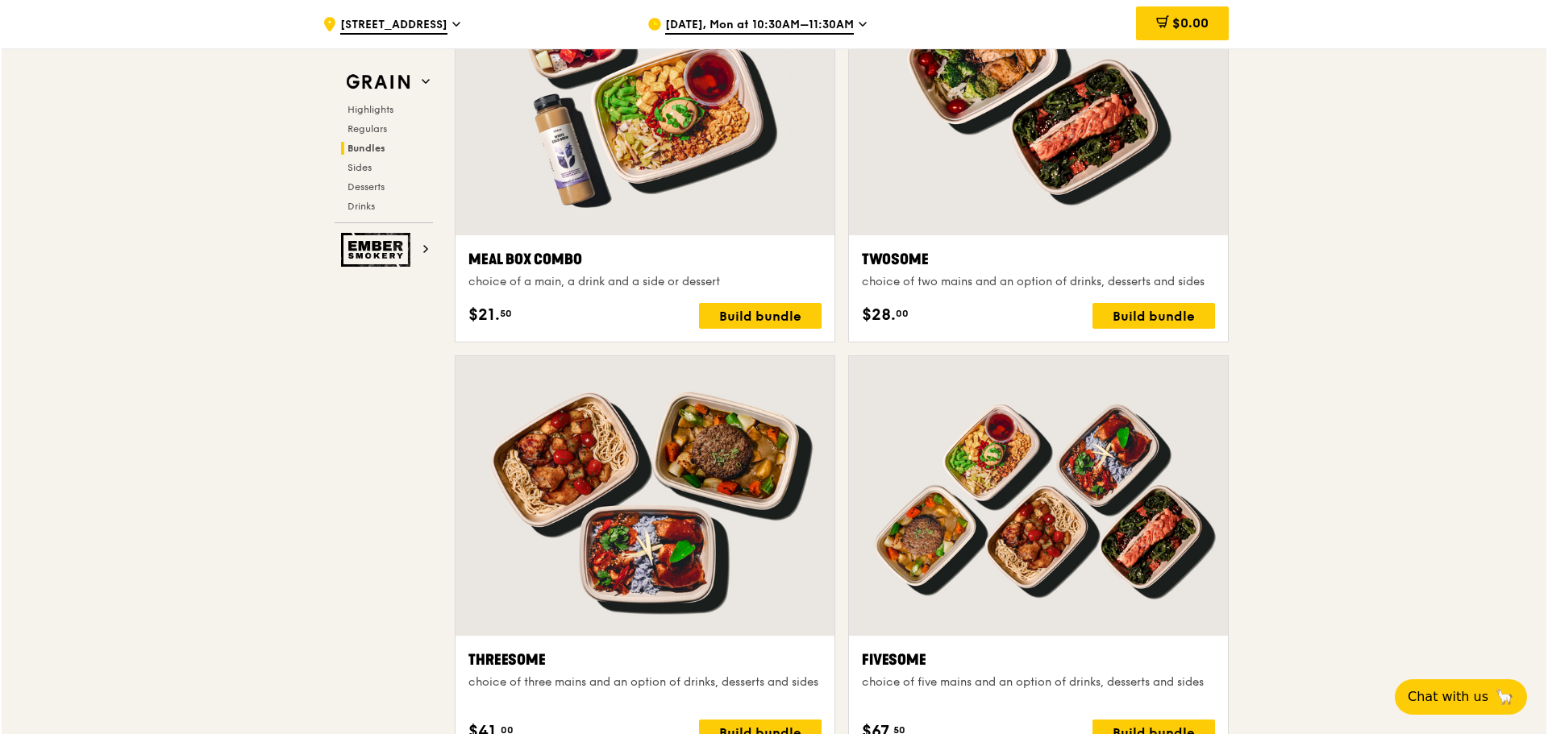
scroll to position [2177, 0]
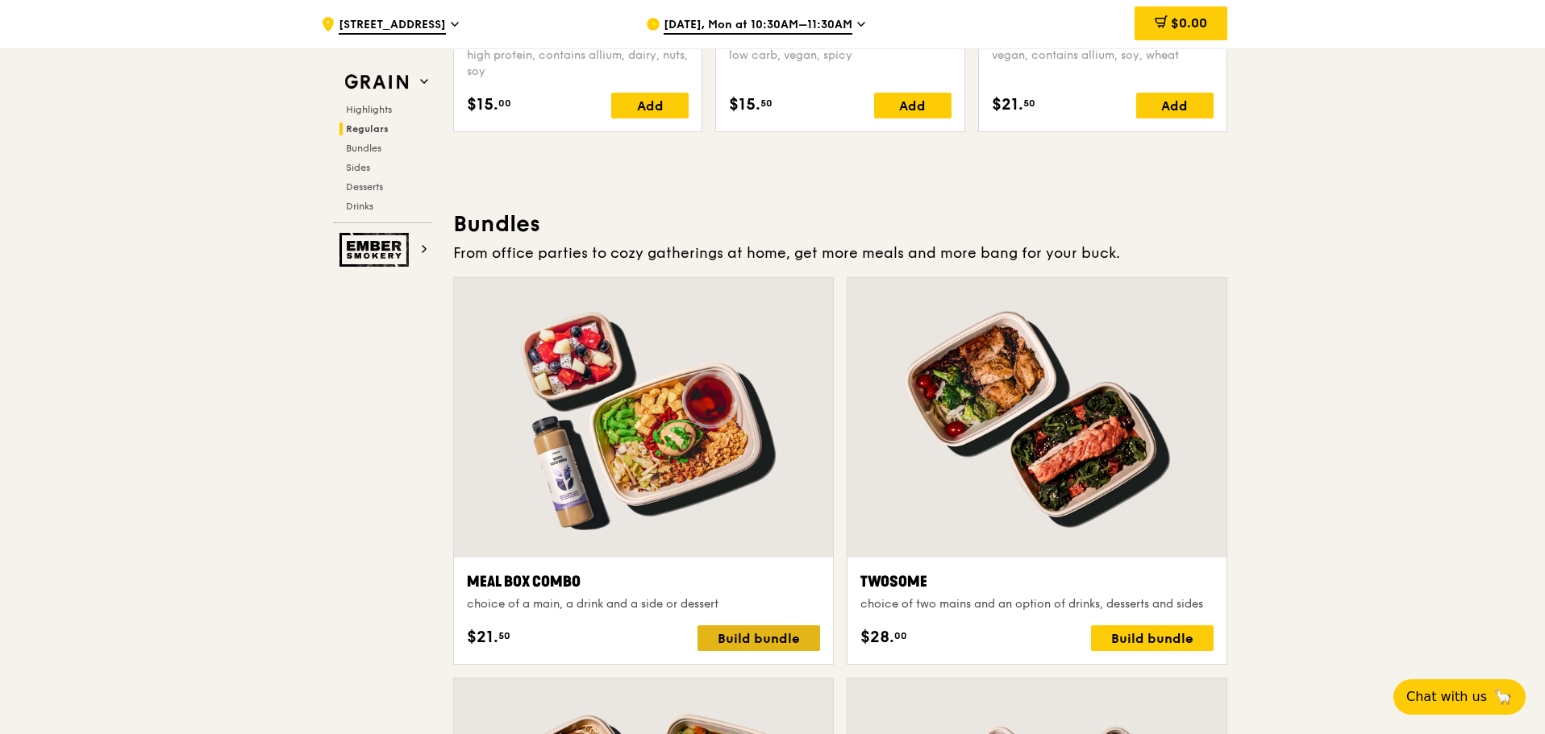
click at [791, 642] on div "Build bundle" at bounding box center [758, 639] width 123 height 26
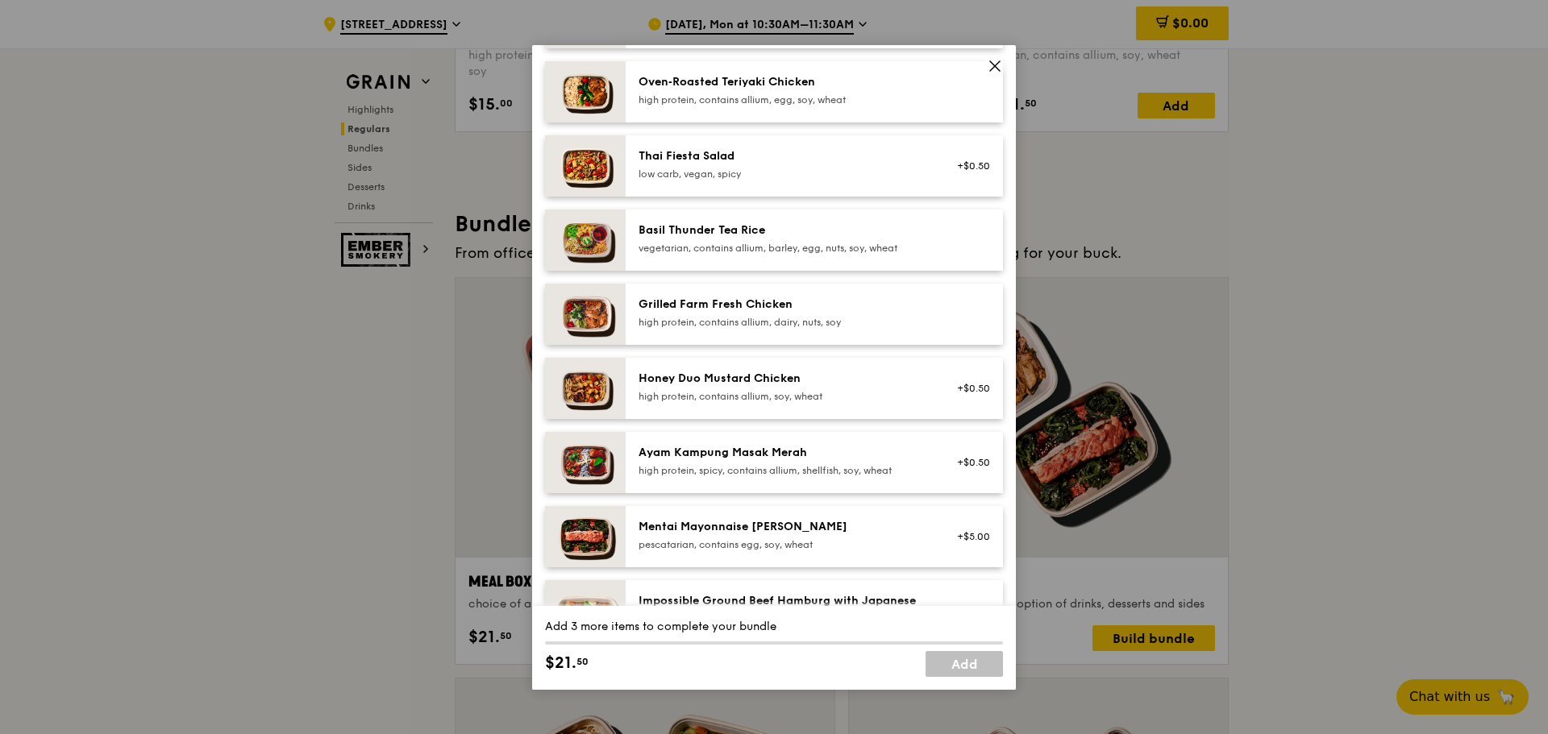
scroll to position [242, 0]
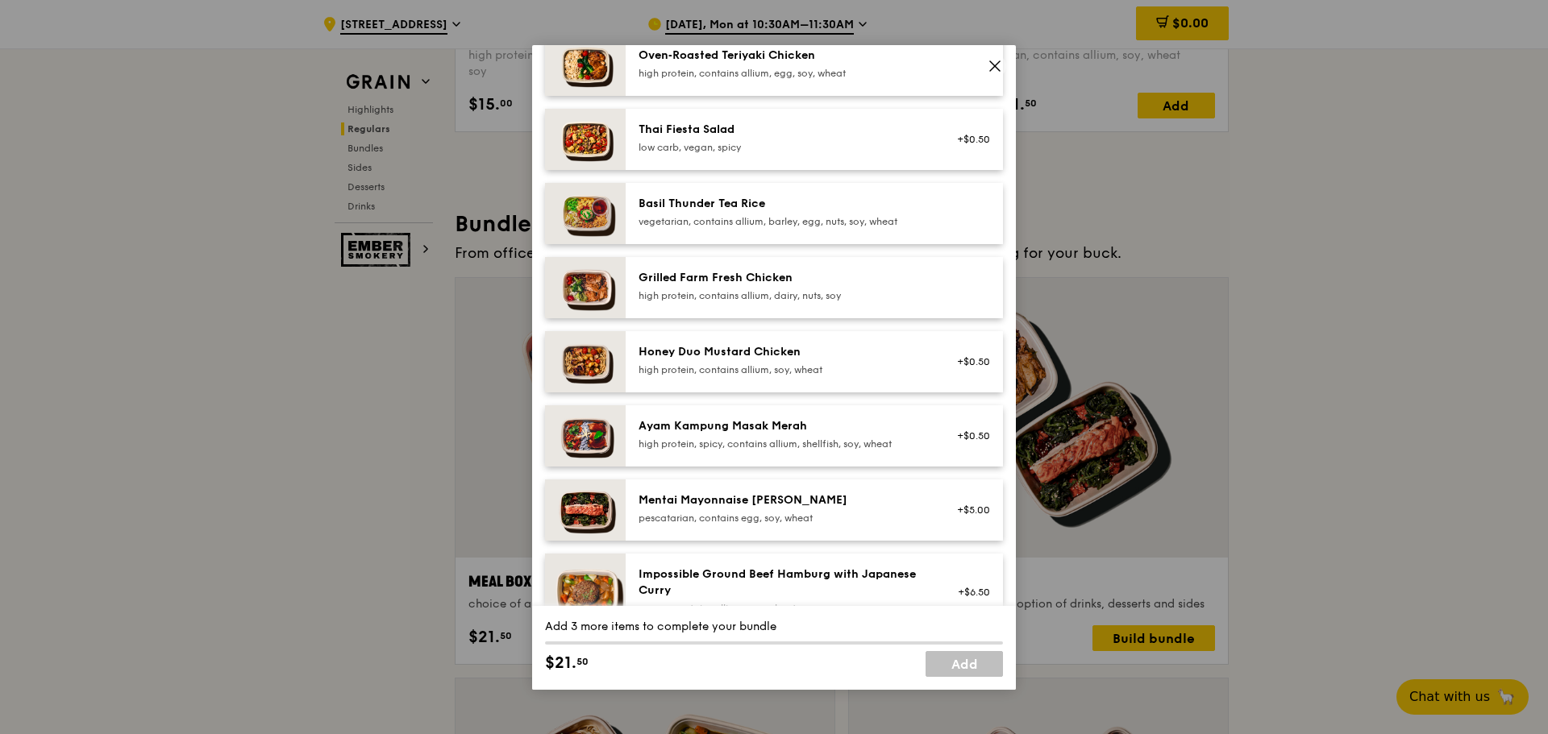
click at [826, 521] on div "pescatarian, contains egg, soy, wheat" at bounding box center [783, 518] width 289 height 13
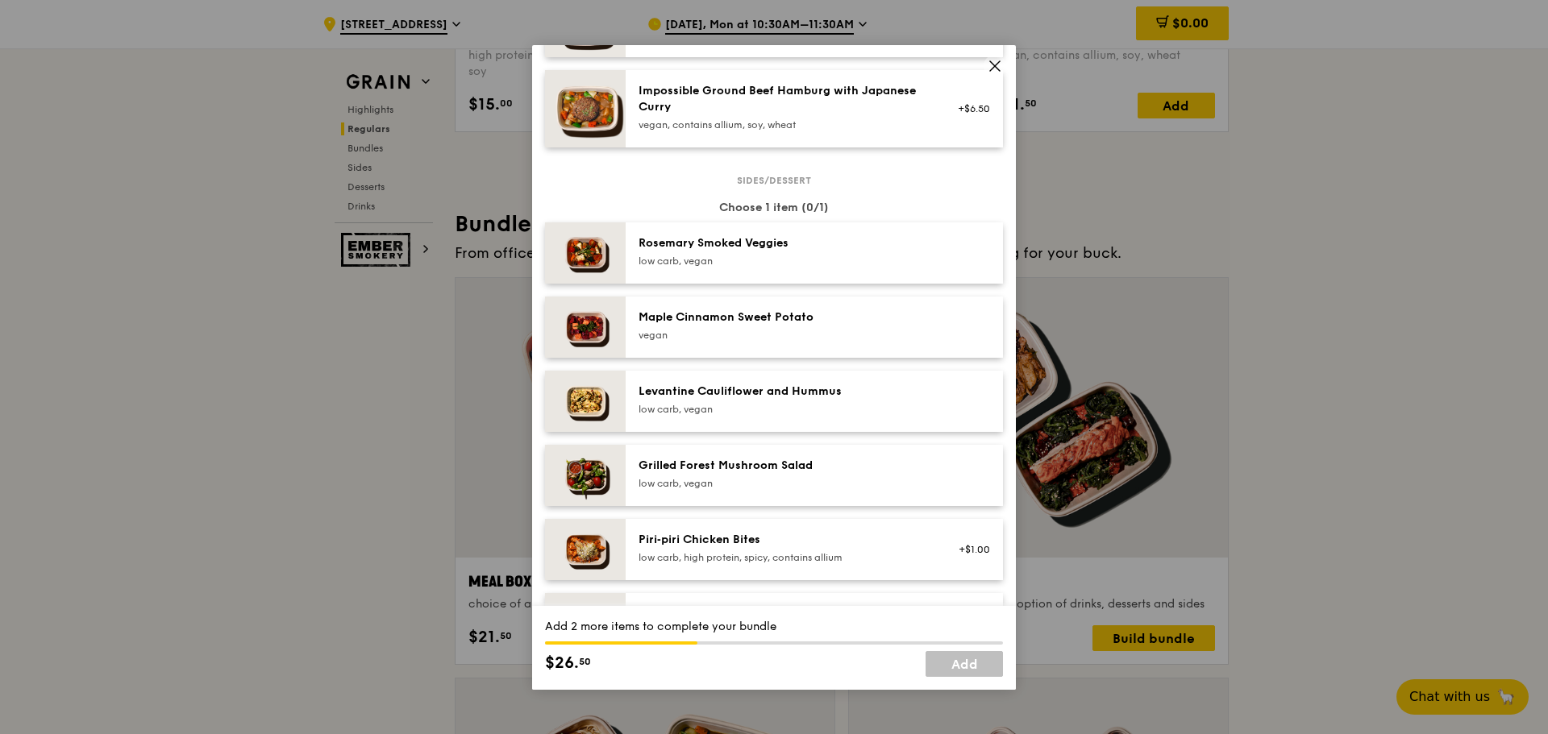
scroll to position [806, 0]
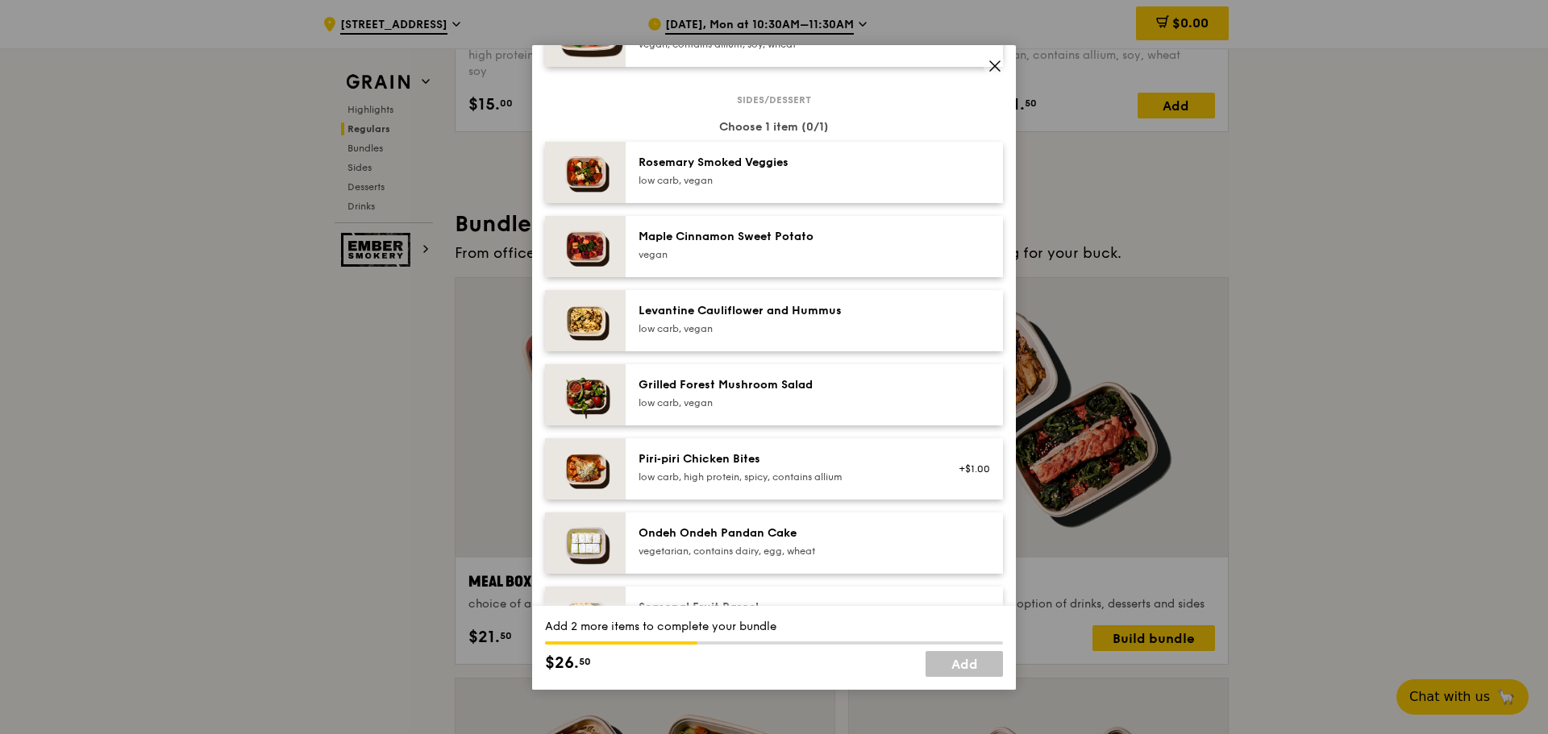
click at [768, 559] on div "Ondeh Ondeh Pandan Cake vegetarian, contains dairy, egg, wheat" at bounding box center [783, 543] width 309 height 35
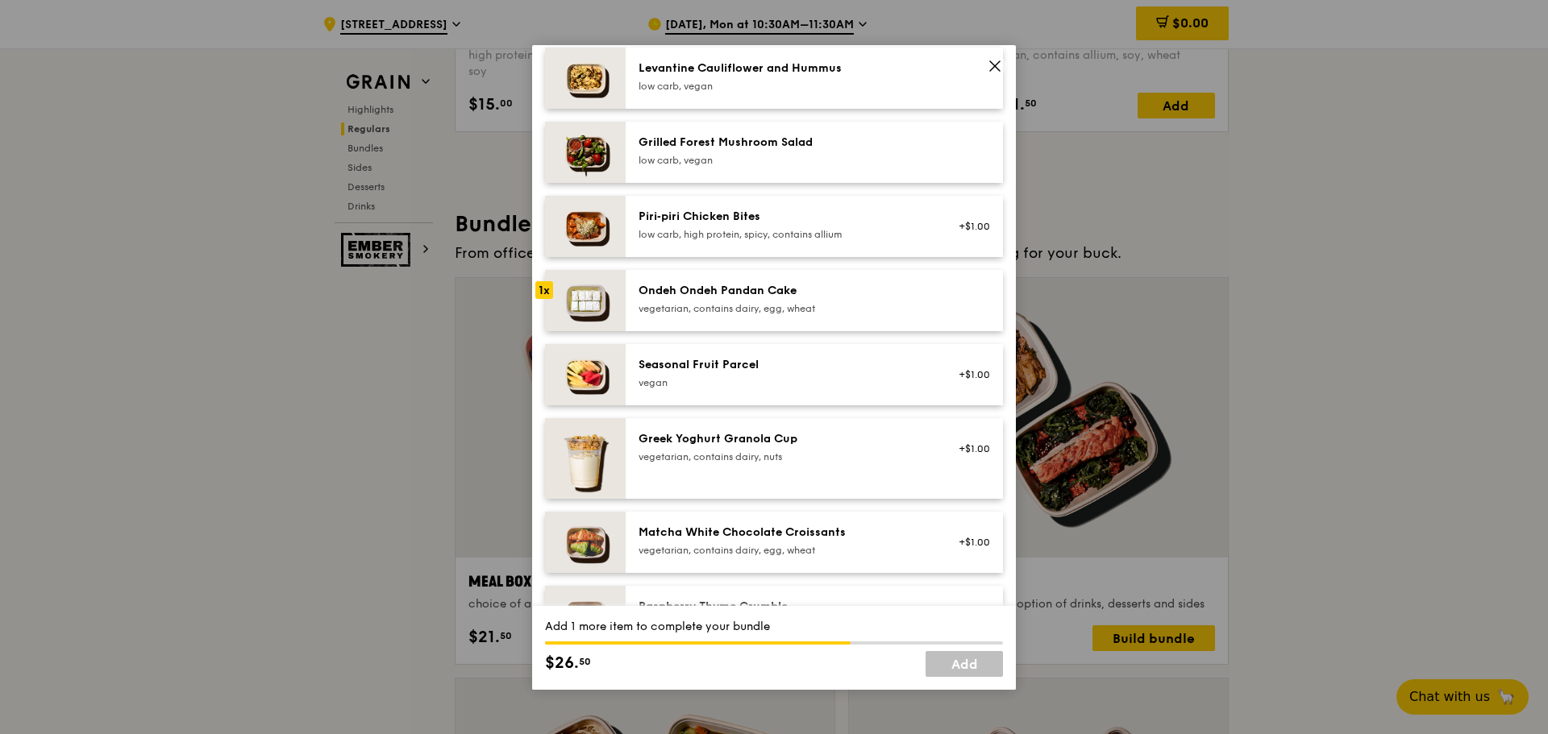
scroll to position [1048, 0]
click at [768, 372] on div "Seasonal Fruit Parcel" at bounding box center [783, 366] width 289 height 16
click at [759, 307] on div "vegetarian, contains dairy, egg, wheat" at bounding box center [783, 309] width 289 height 13
click at [806, 453] on div "vegetarian, contains dairy, nuts" at bounding box center [783, 457] width 289 height 13
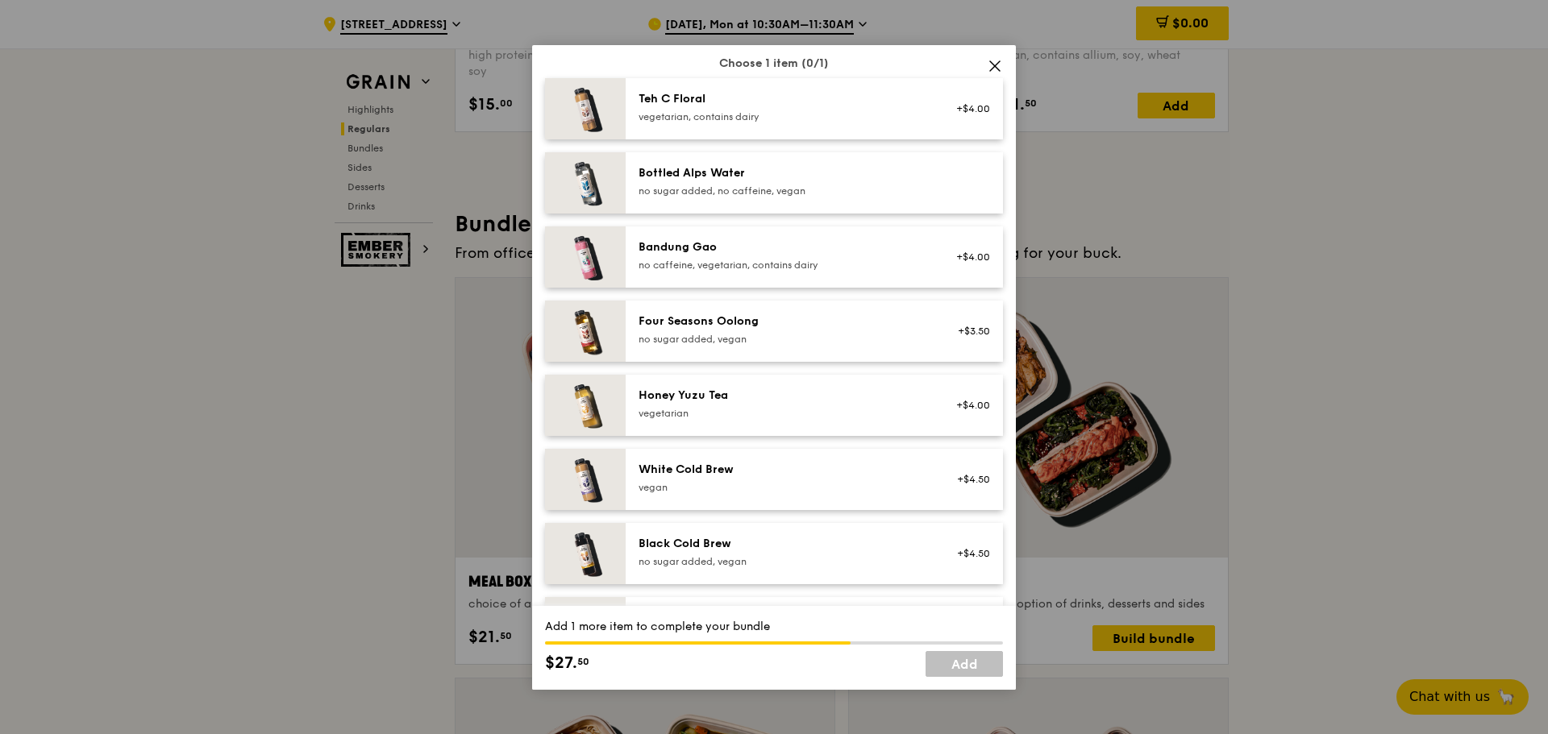
scroll to position [1774, 0]
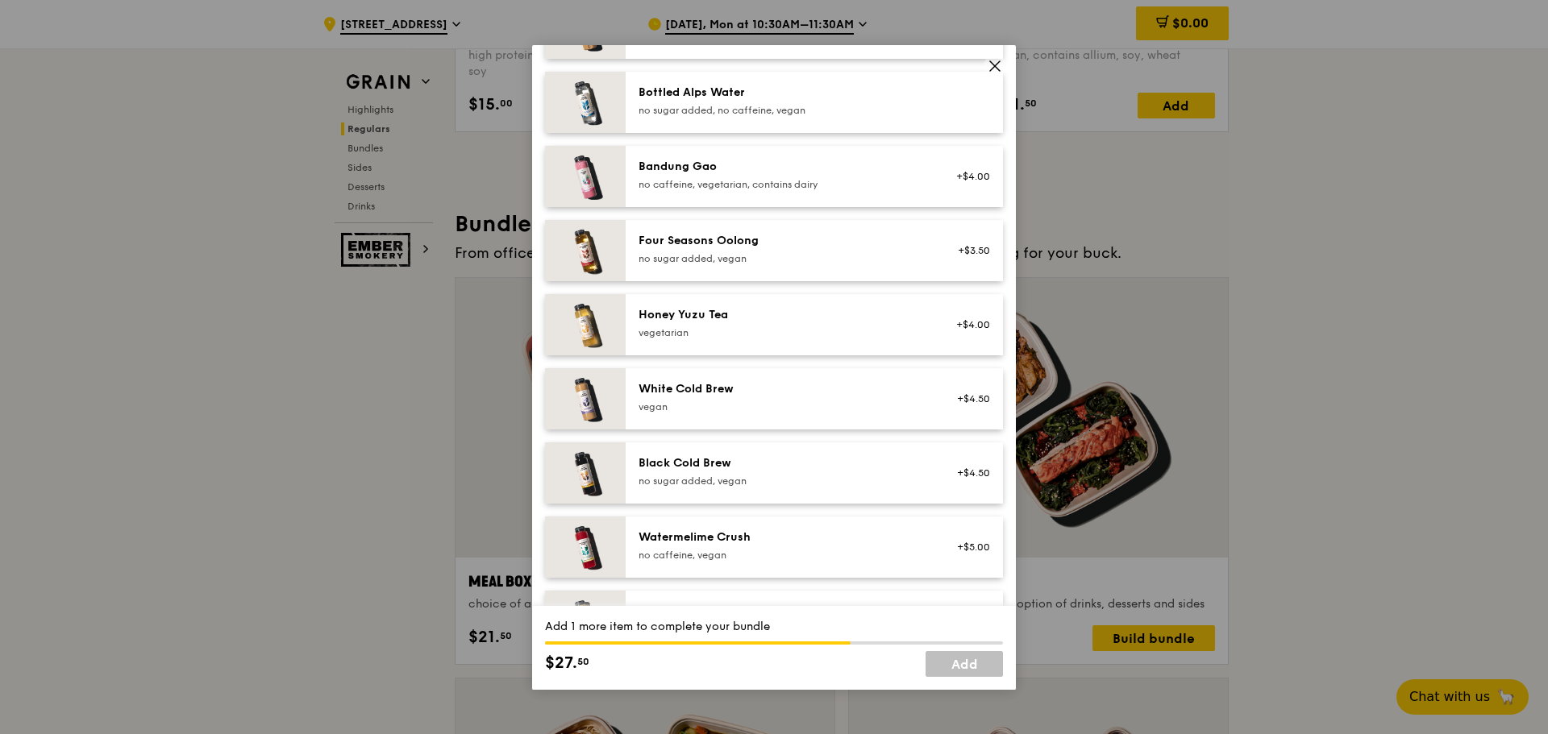
click at [847, 327] on div "vegetarian" at bounding box center [783, 333] width 289 height 13
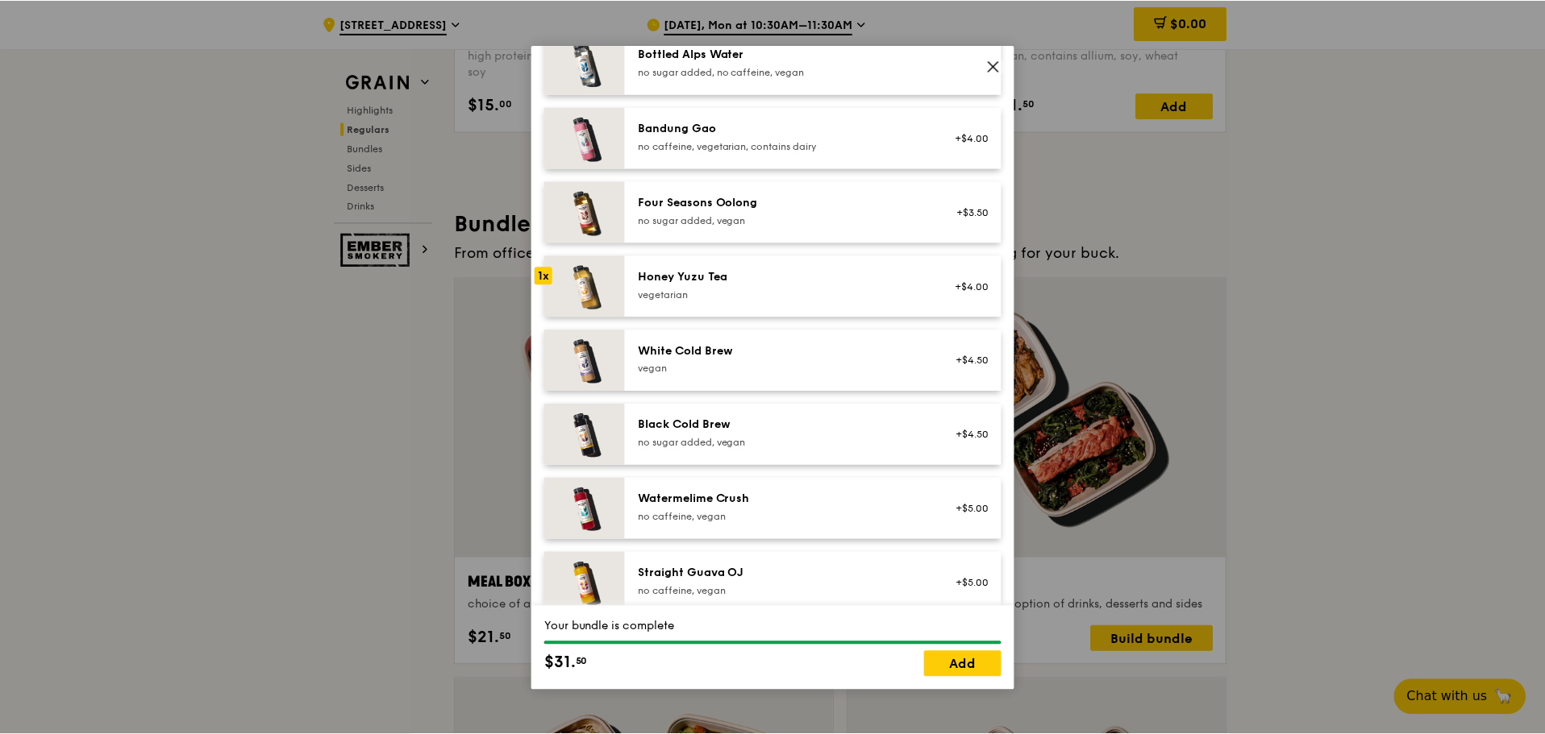
scroll to position [1833, 0]
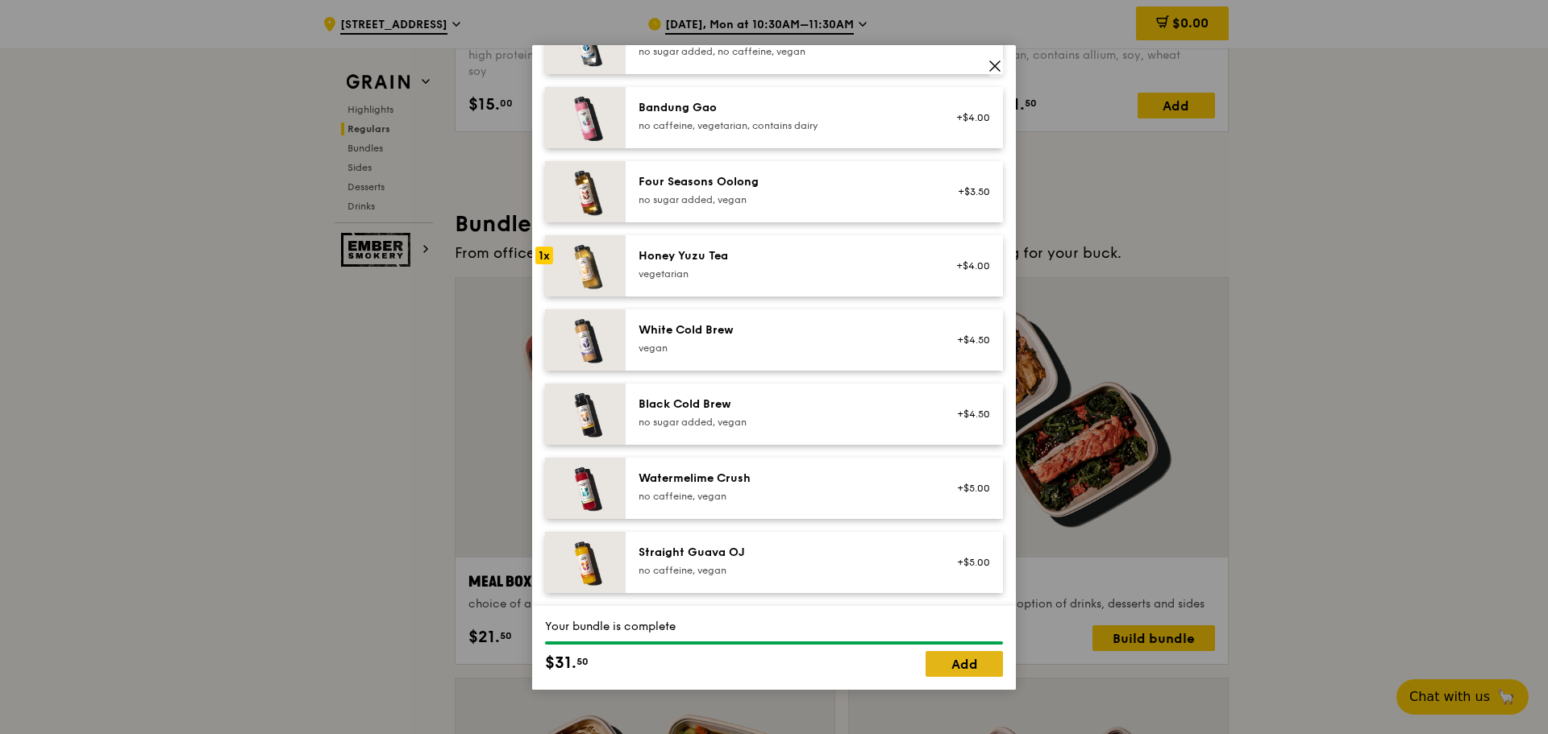
click at [953, 666] on link "Add" at bounding box center [964, 664] width 77 height 26
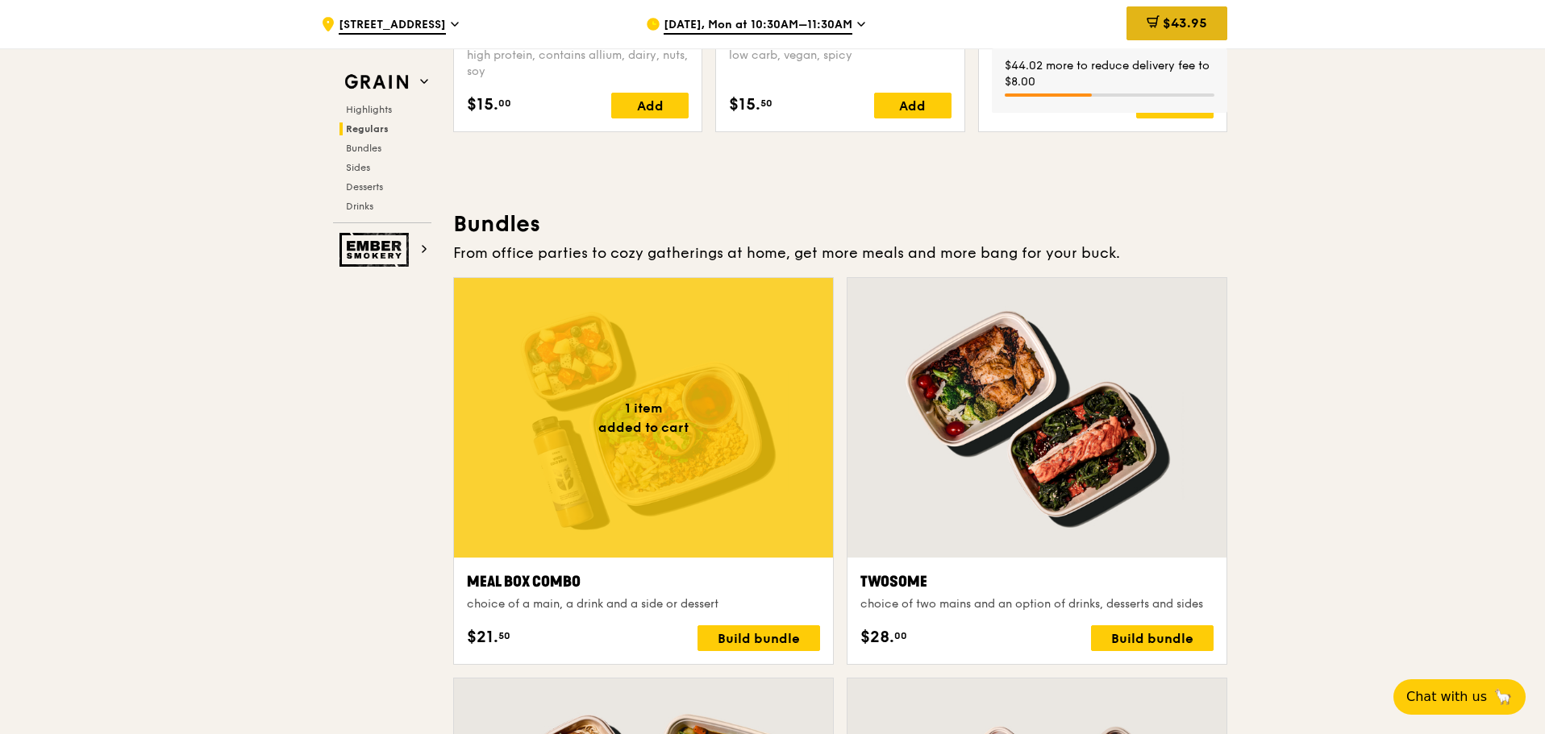
click at [1192, 27] on span "$43.95" at bounding box center [1185, 22] width 44 height 15
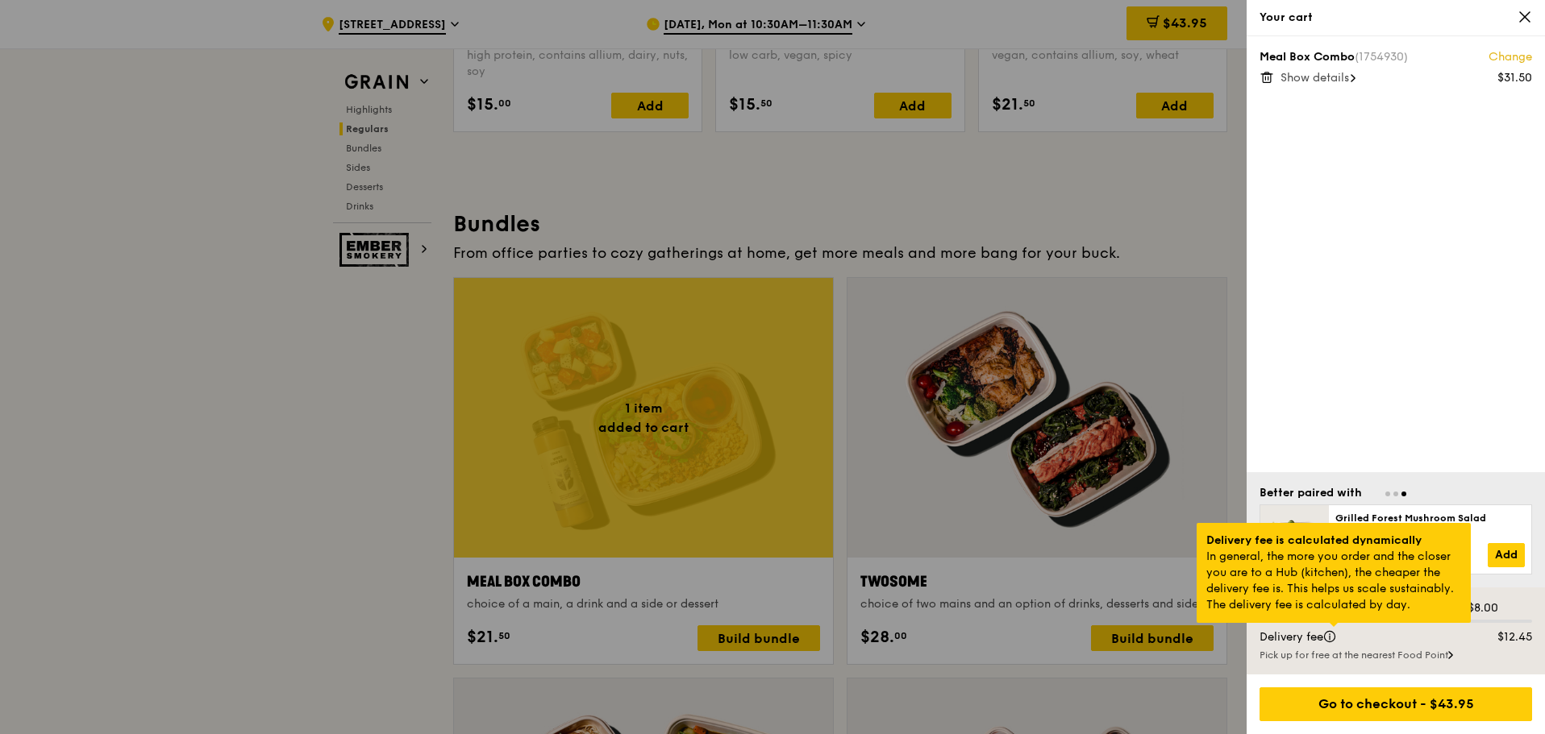
click at [1331, 627] on div at bounding box center [1333, 625] width 8 height 4
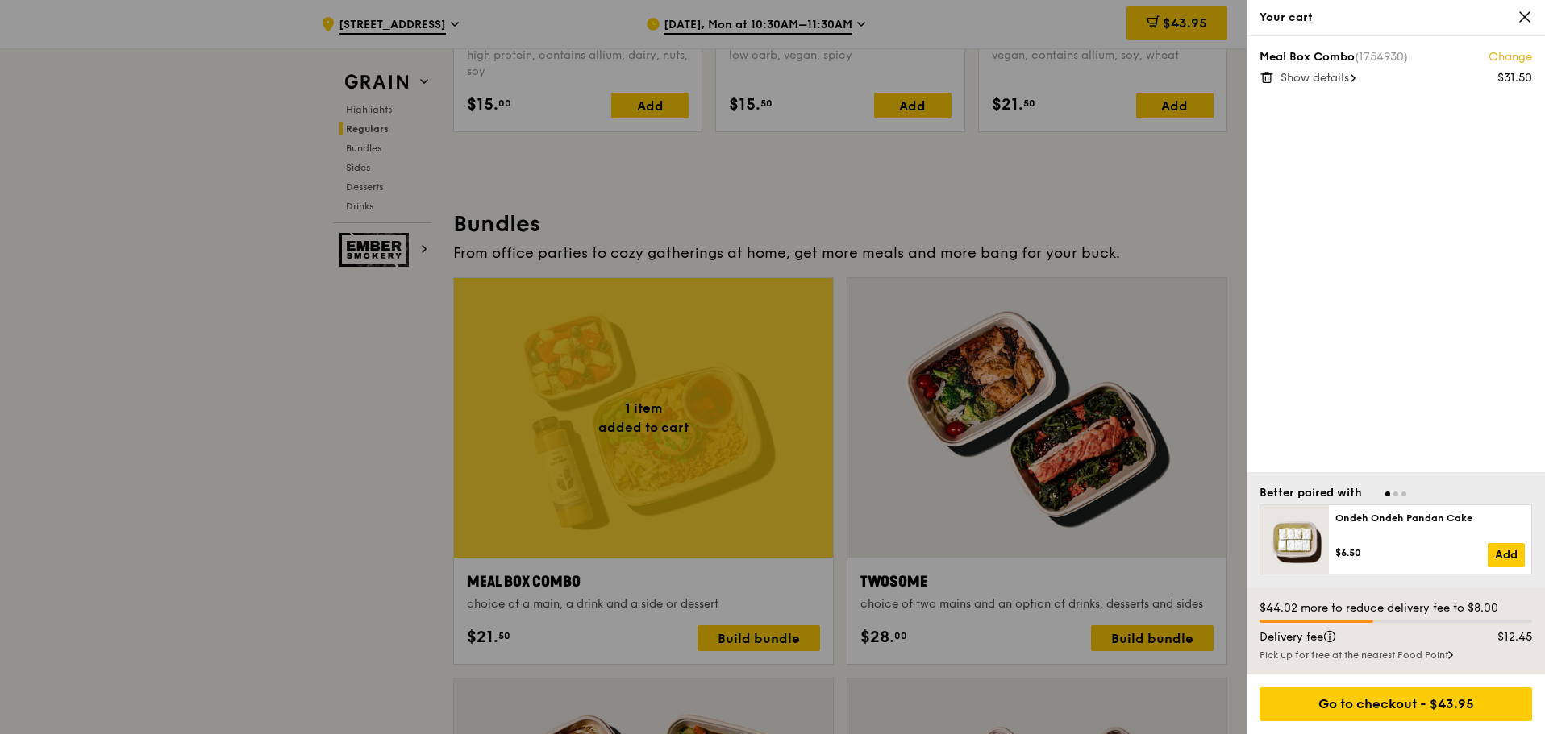
click at [1529, 14] on icon at bounding box center [1525, 17] width 10 height 10
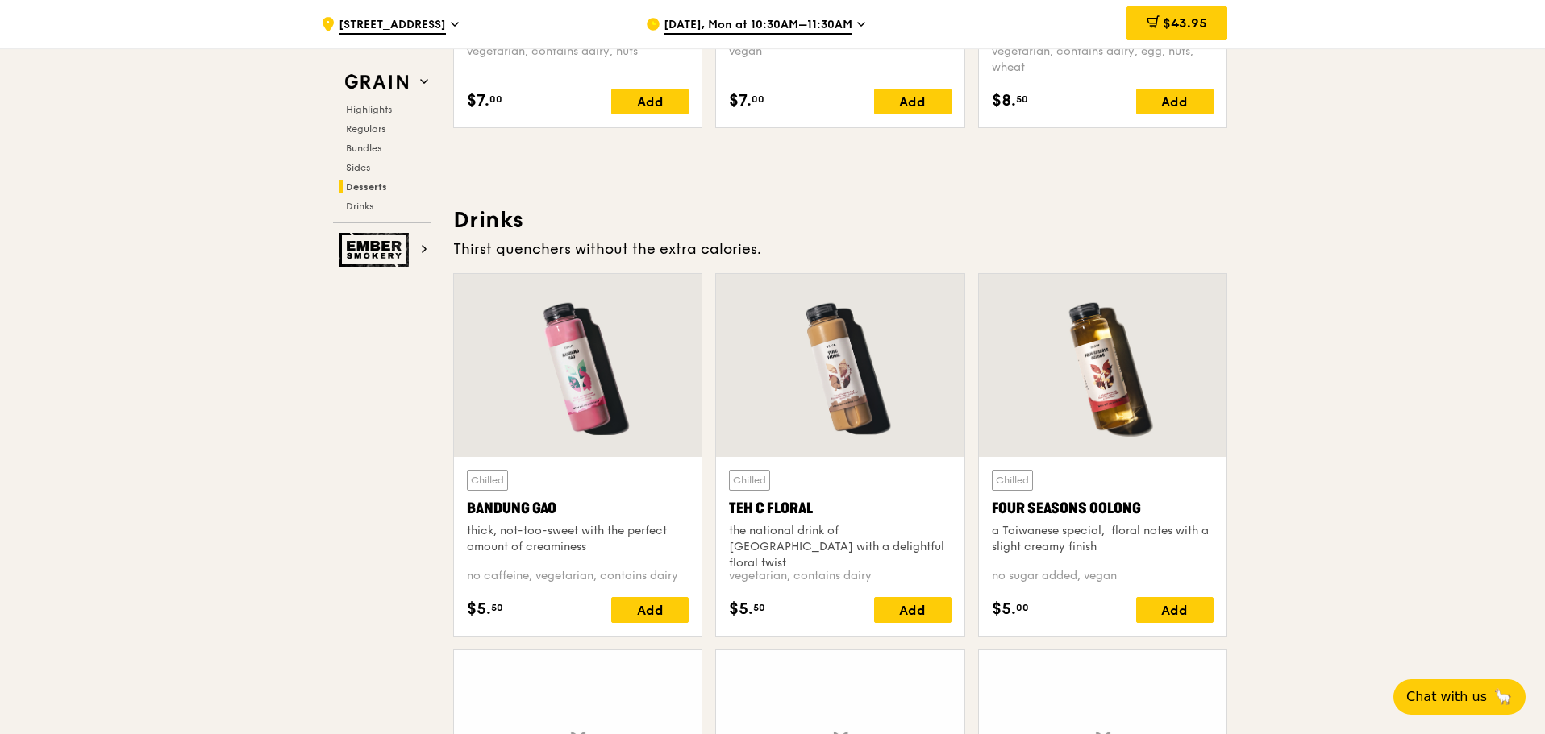
scroll to position [5563, 0]
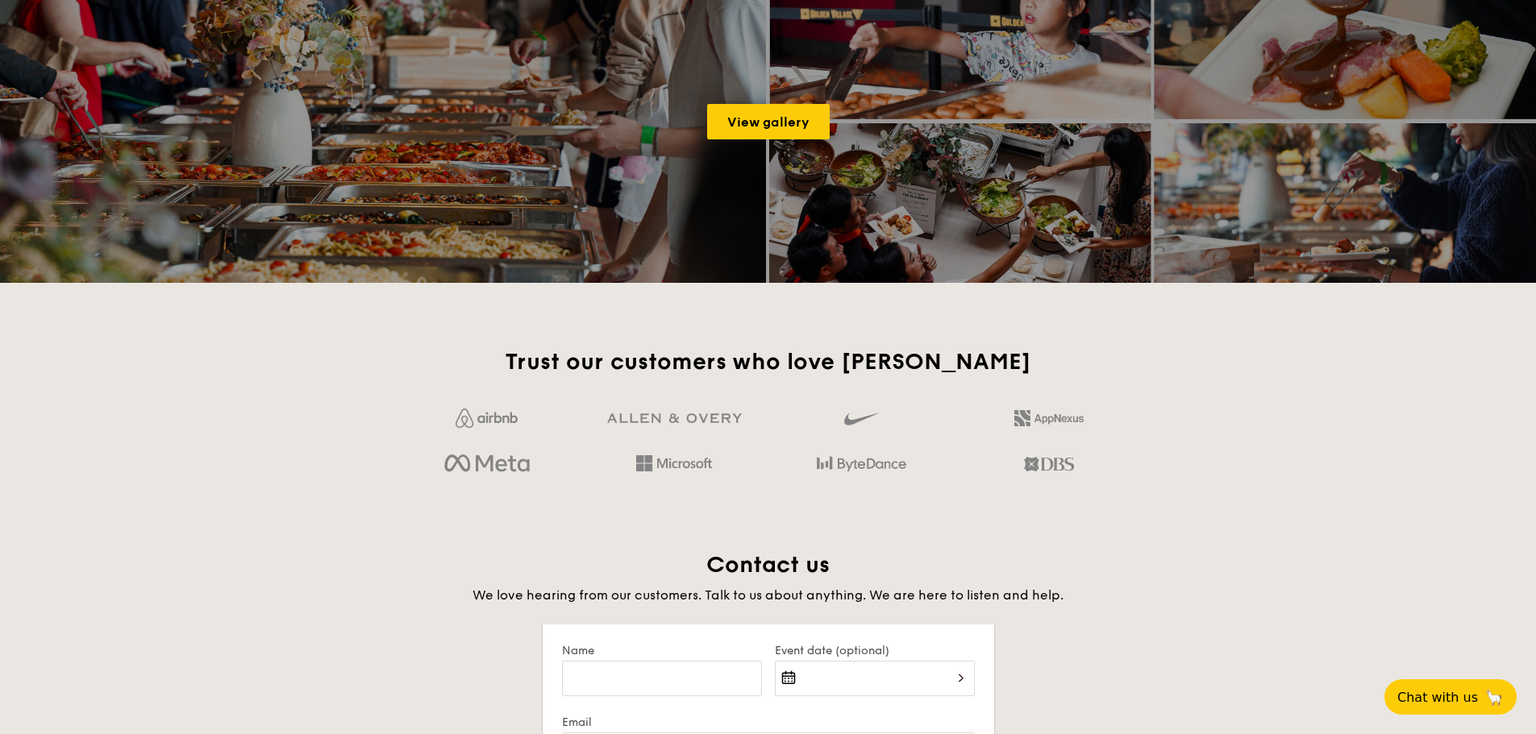
scroll to position [2741, 0]
